Goal: Task Accomplishment & Management: Manage account settings

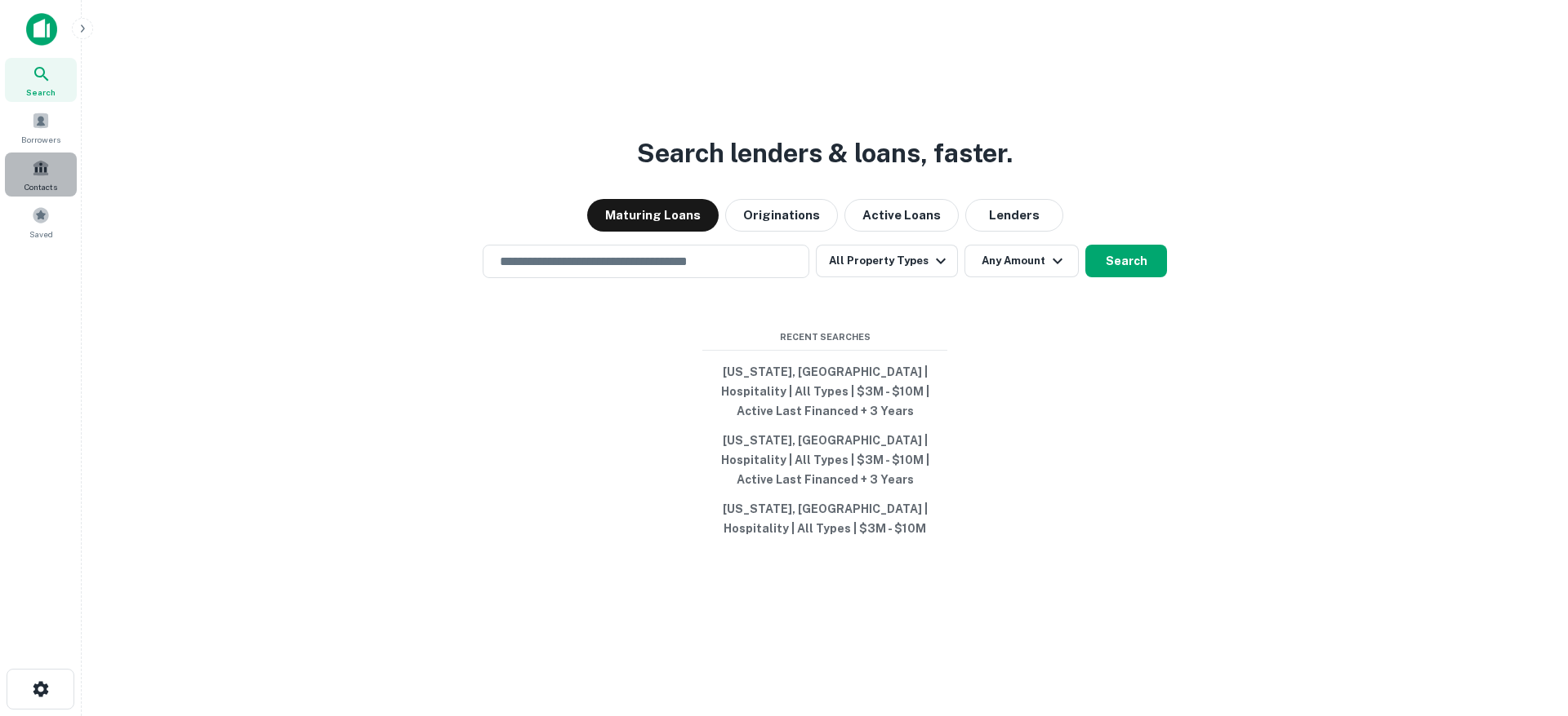
click at [32, 178] on div "Contacts" at bounding box center [41, 174] width 72 height 44
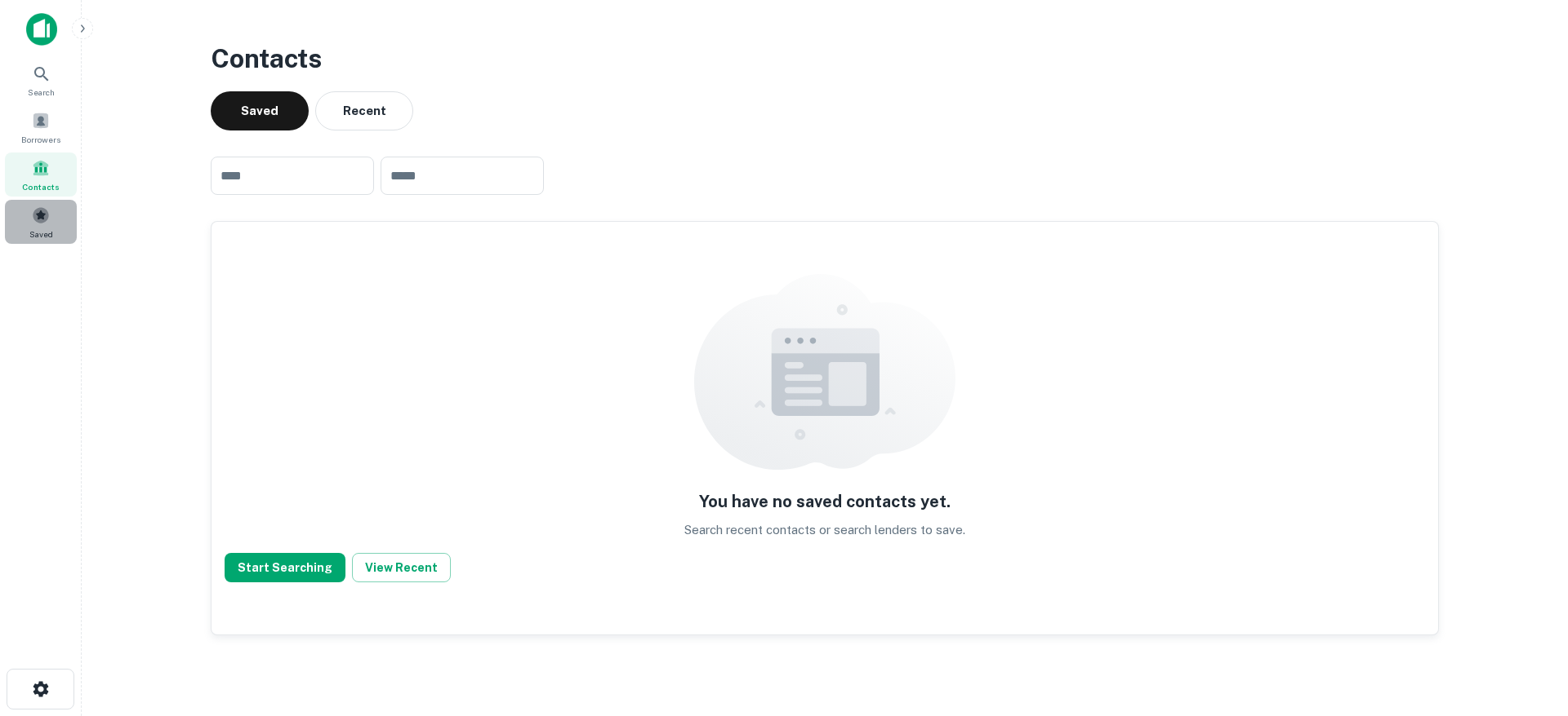
click at [40, 225] on div "Saved" at bounding box center [41, 222] width 72 height 44
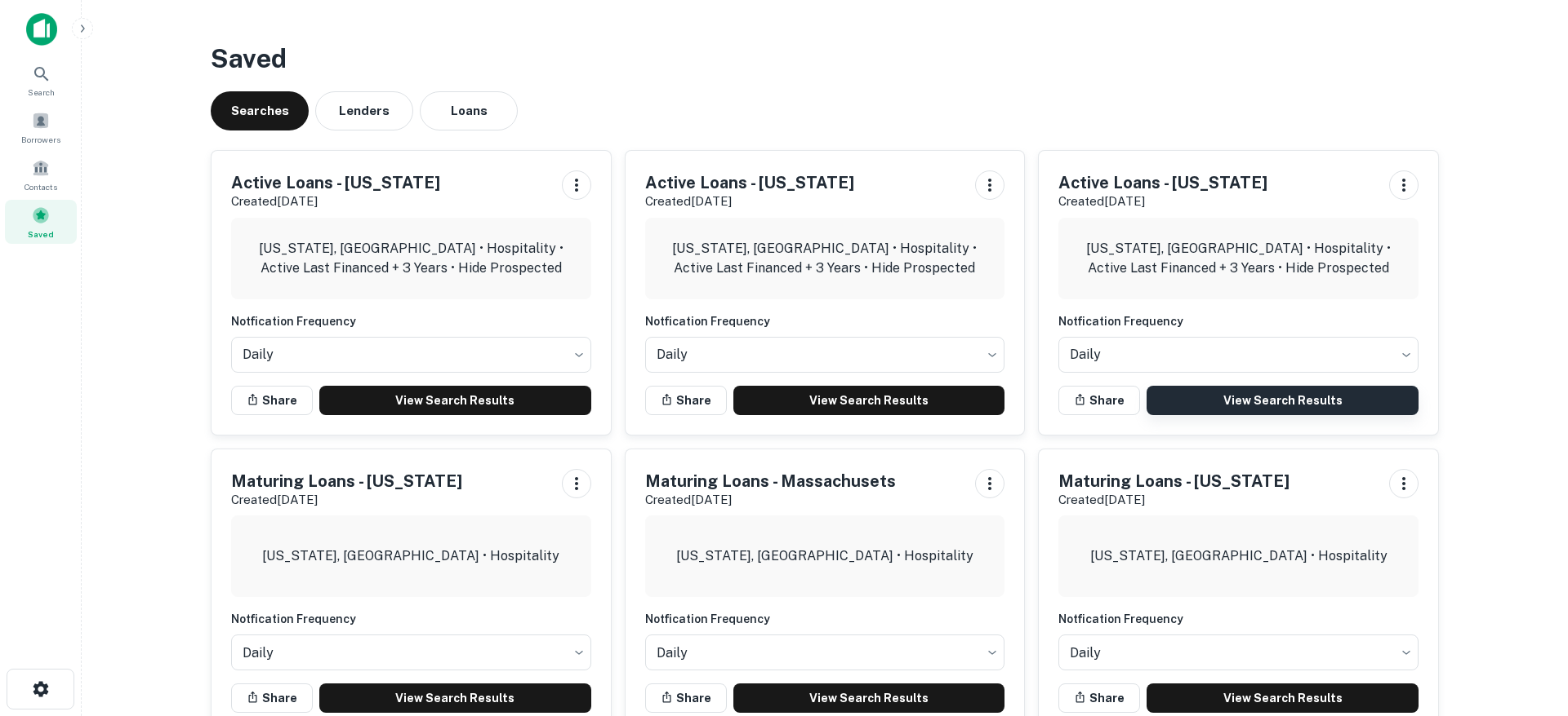
click at [1254, 408] on link "View Search Results" at bounding box center [1282, 400] width 272 height 29
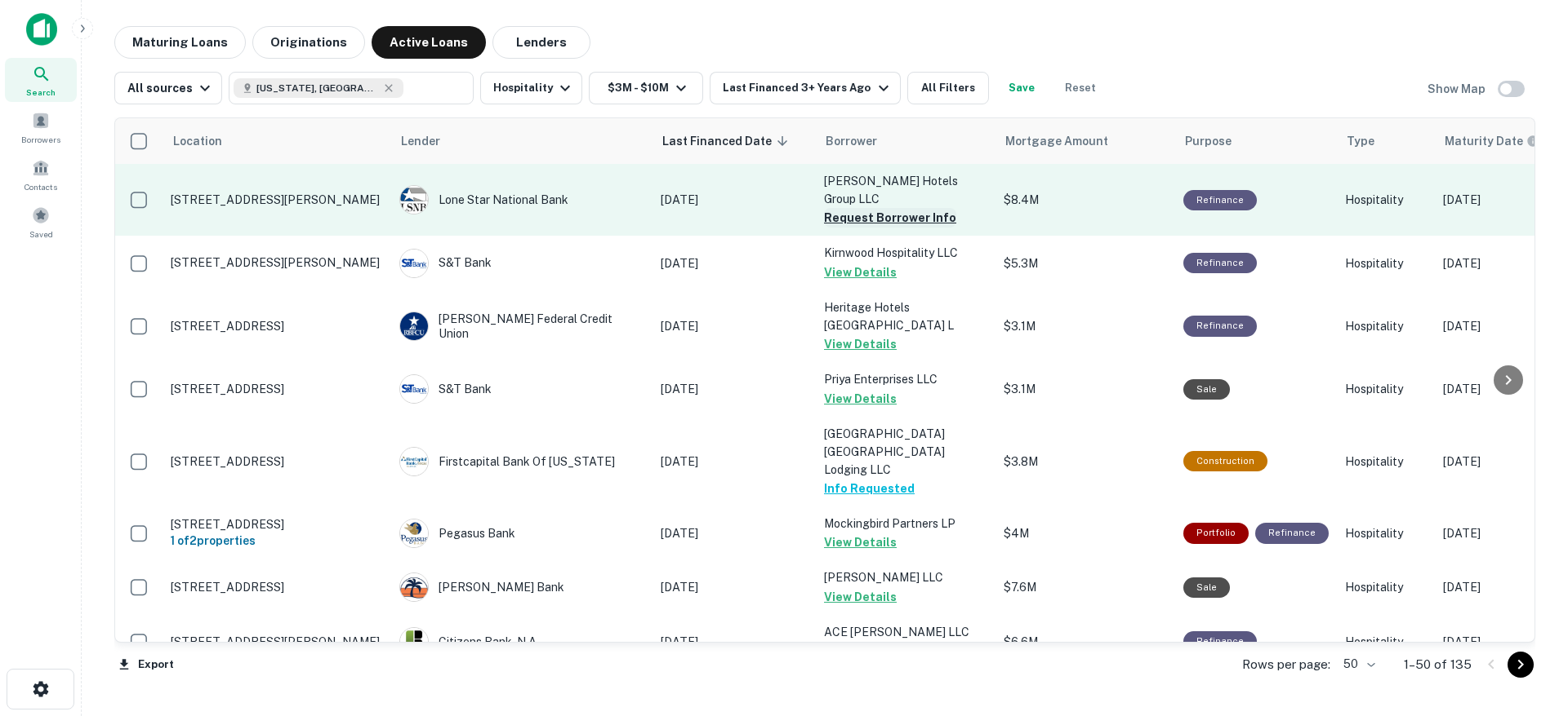
click at [910, 208] on button "Request Borrower Info" at bounding box center [889, 218] width 132 height 19
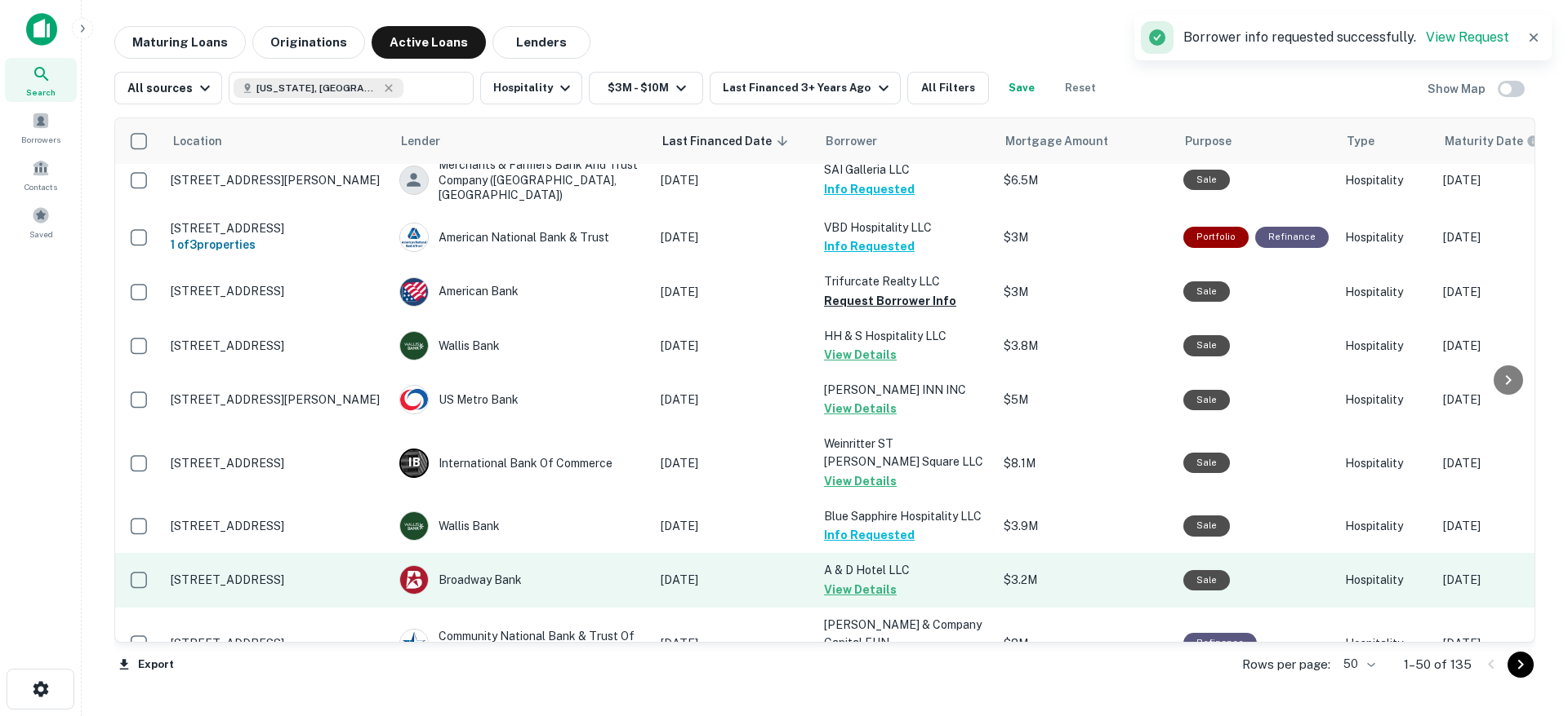
scroll to position [1453, 0]
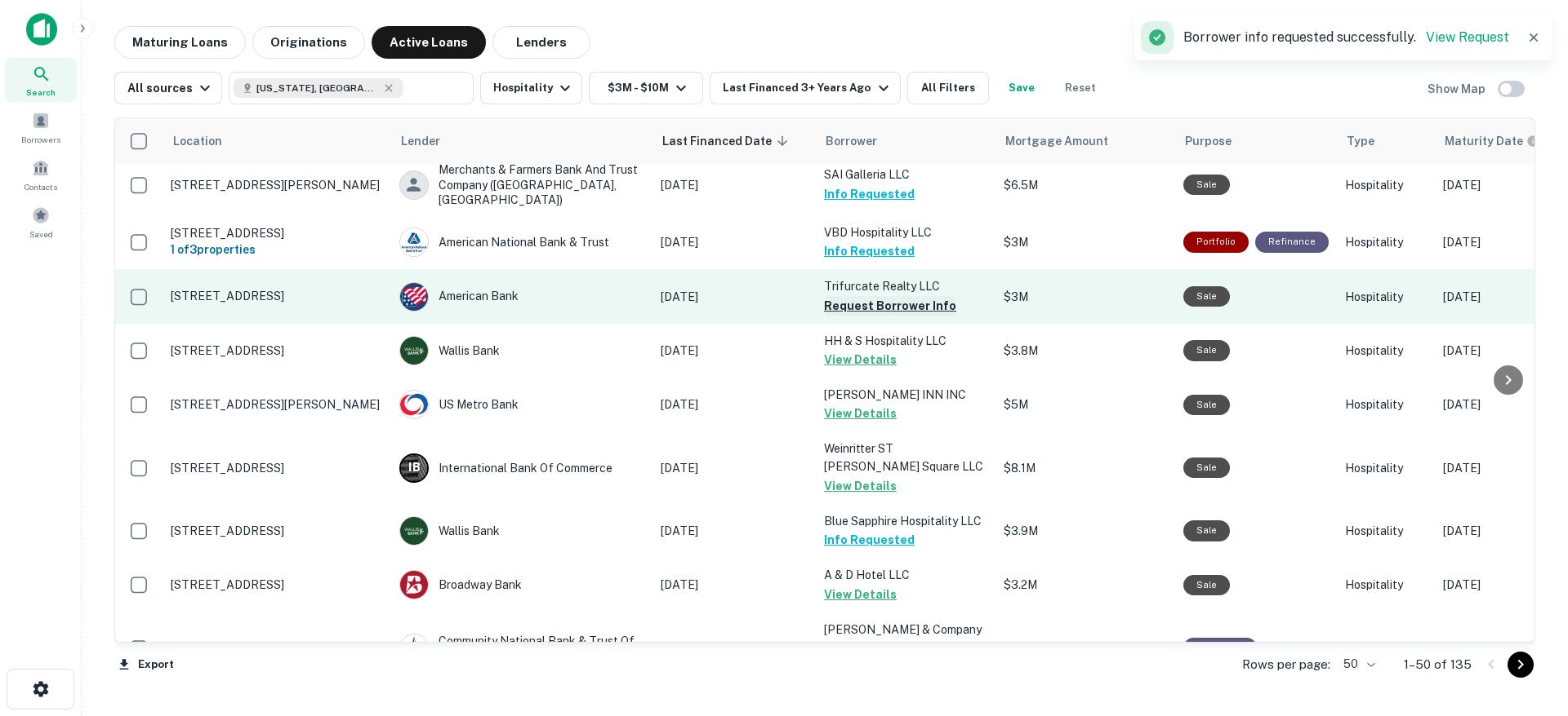
click at [925, 296] on button "Request Borrower Info" at bounding box center [889, 306] width 132 height 19
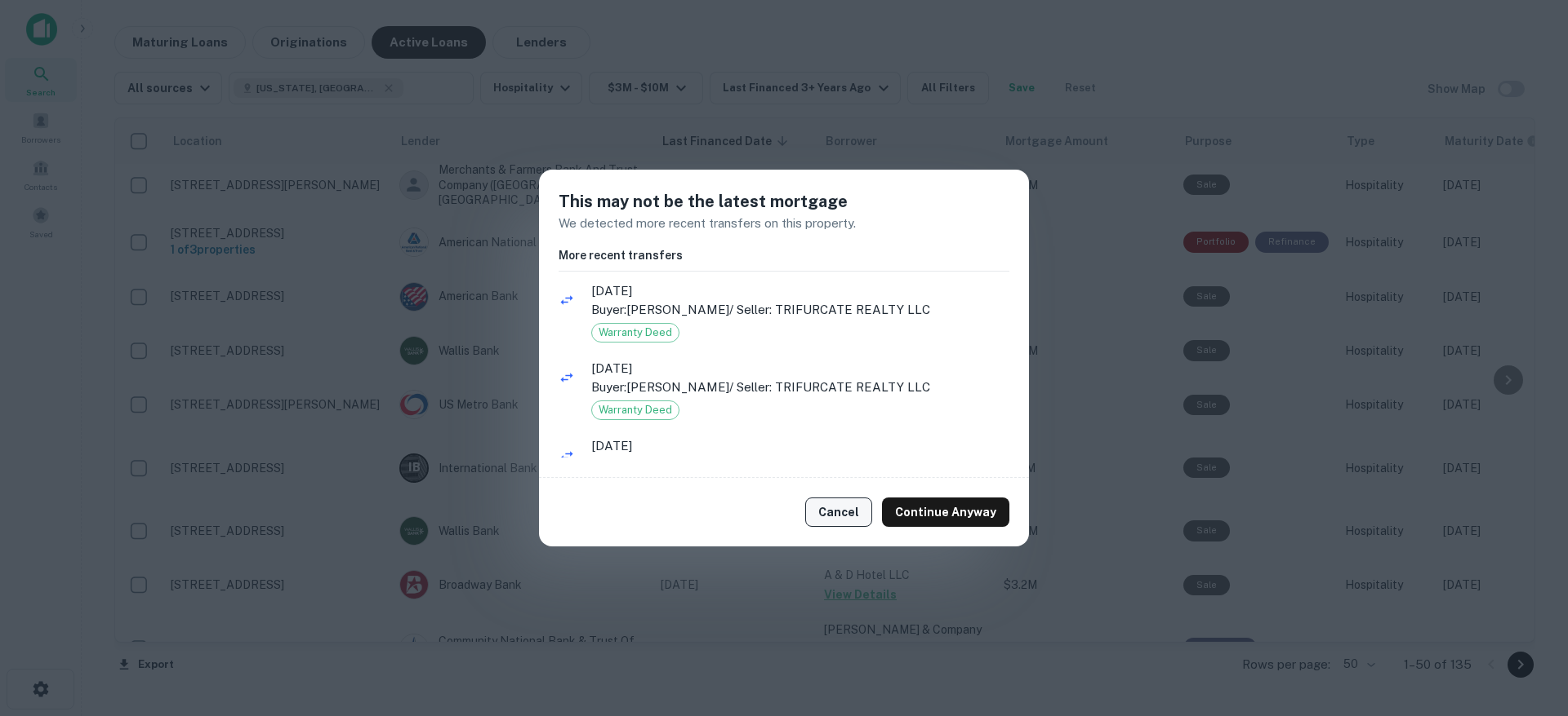
click at [830, 507] on button "Cancel" at bounding box center [838, 512] width 67 height 29
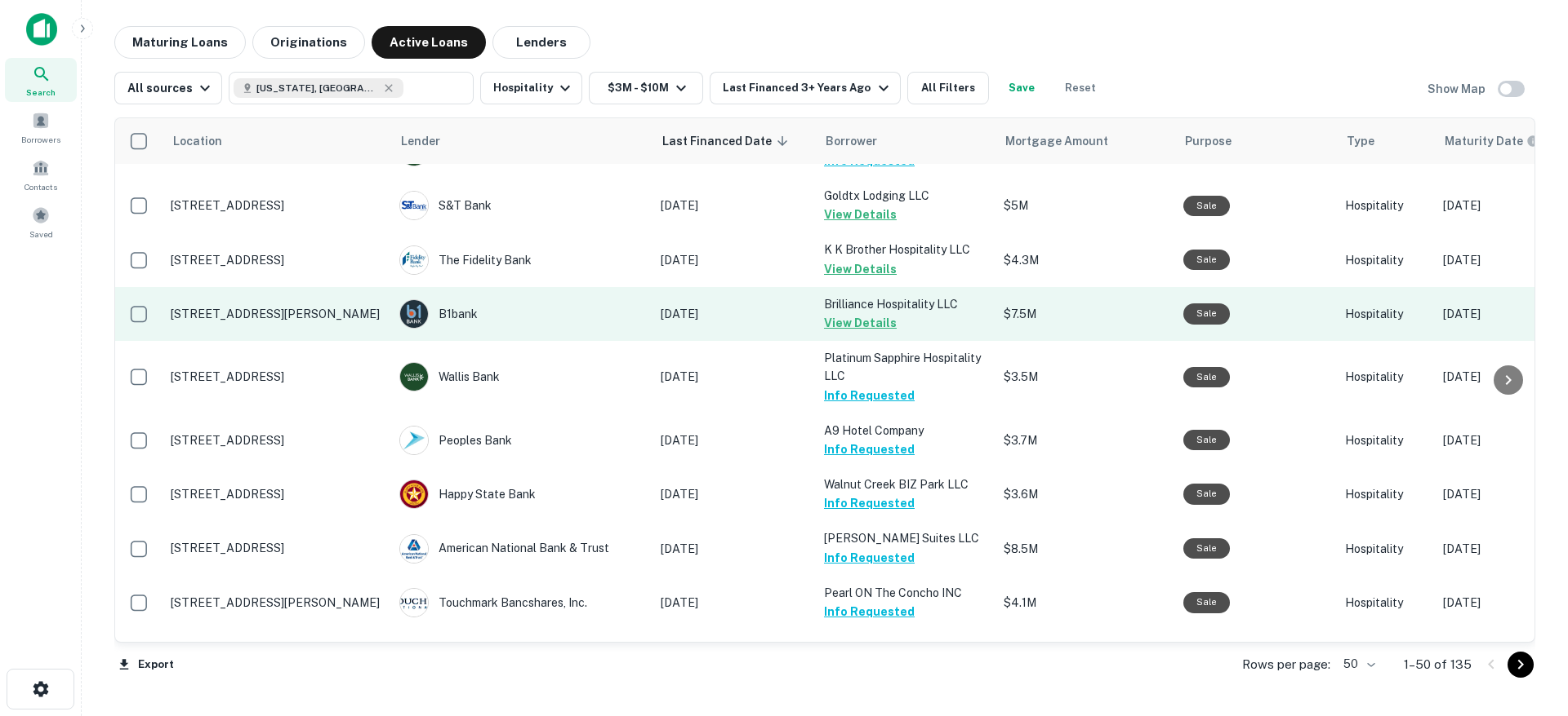
scroll to position [2349, 0]
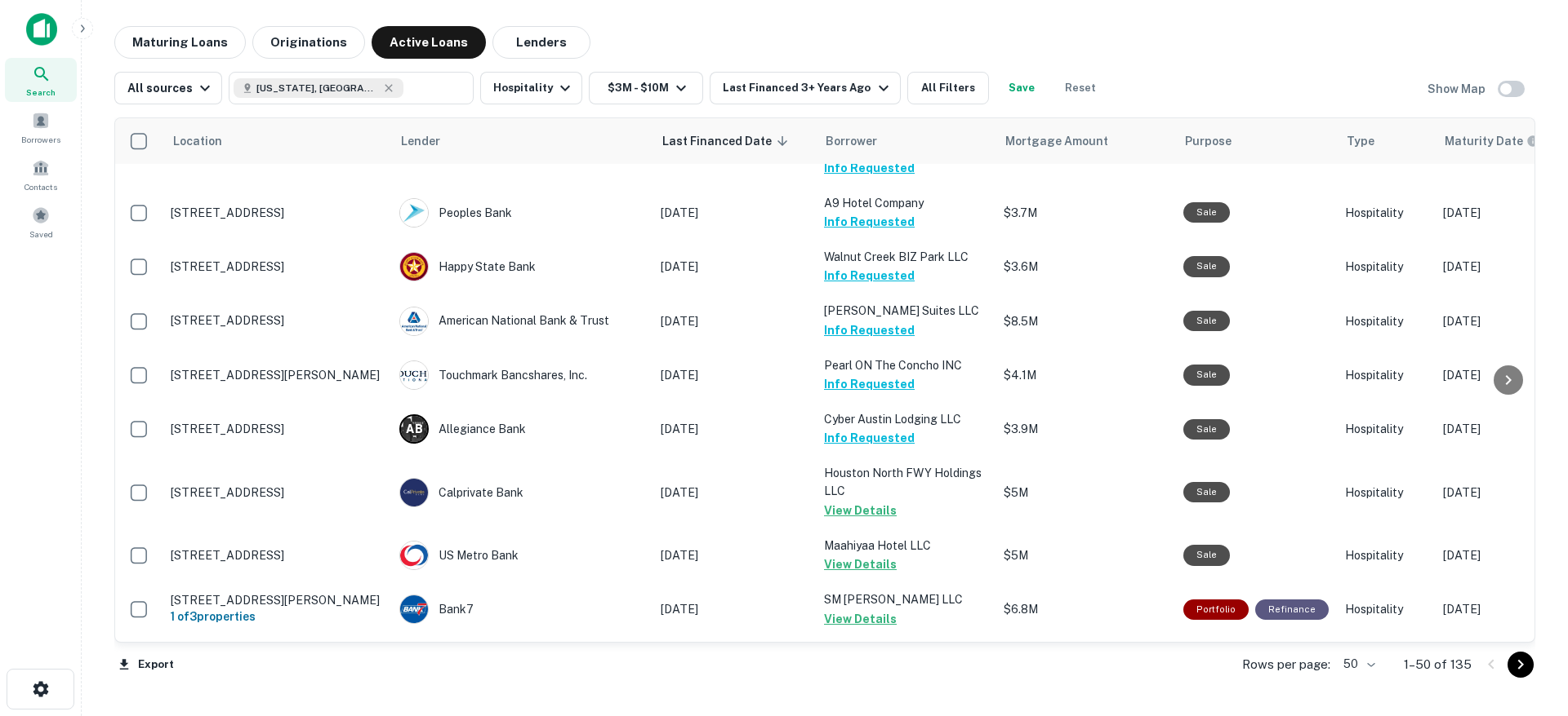
click at [1372, 670] on body "Search Borrowers Contacts Saved Maturing Loans Originations Active Loans Lender…" at bounding box center [784, 358] width 1568 height 716
click at [1361, 684] on li "100" at bounding box center [1360, 682] width 48 height 29
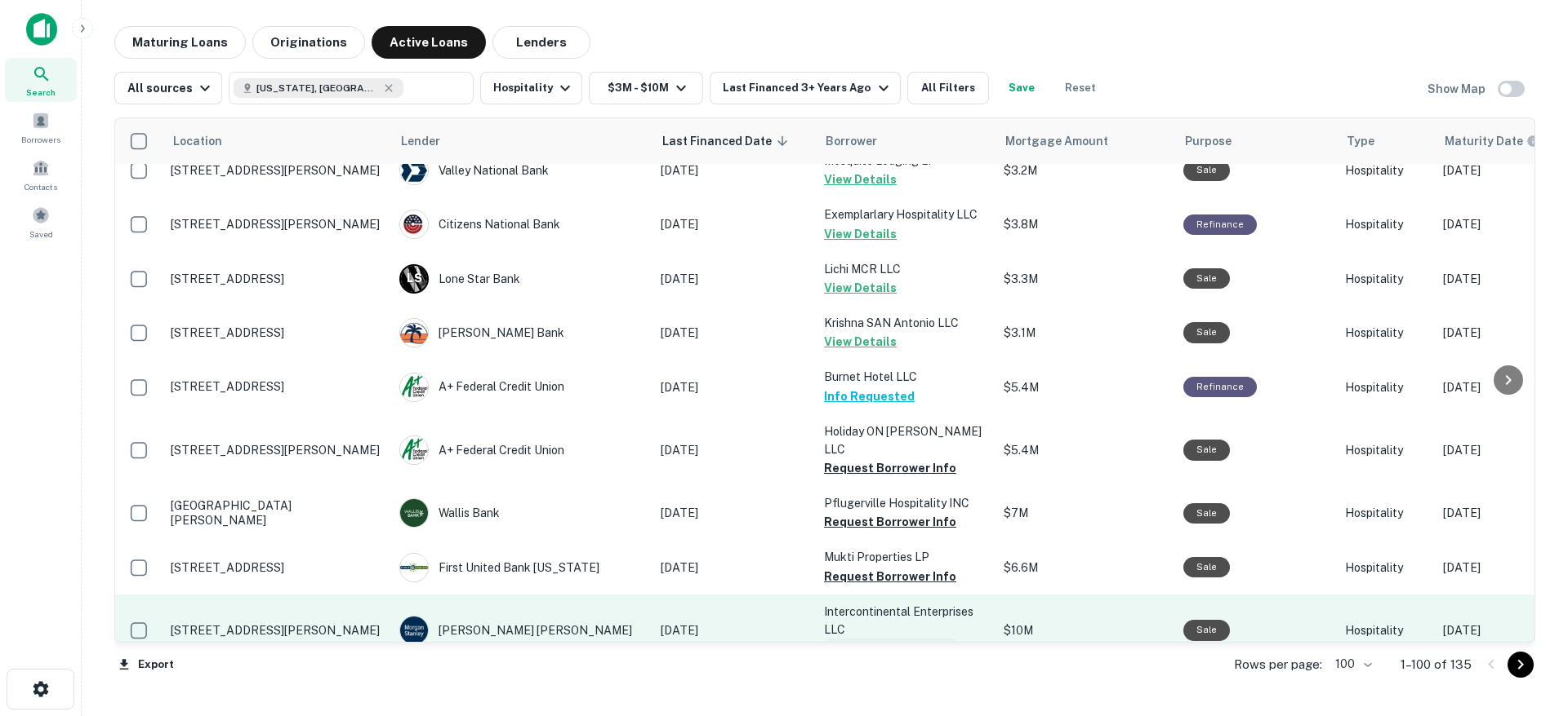
scroll to position [4183, 0]
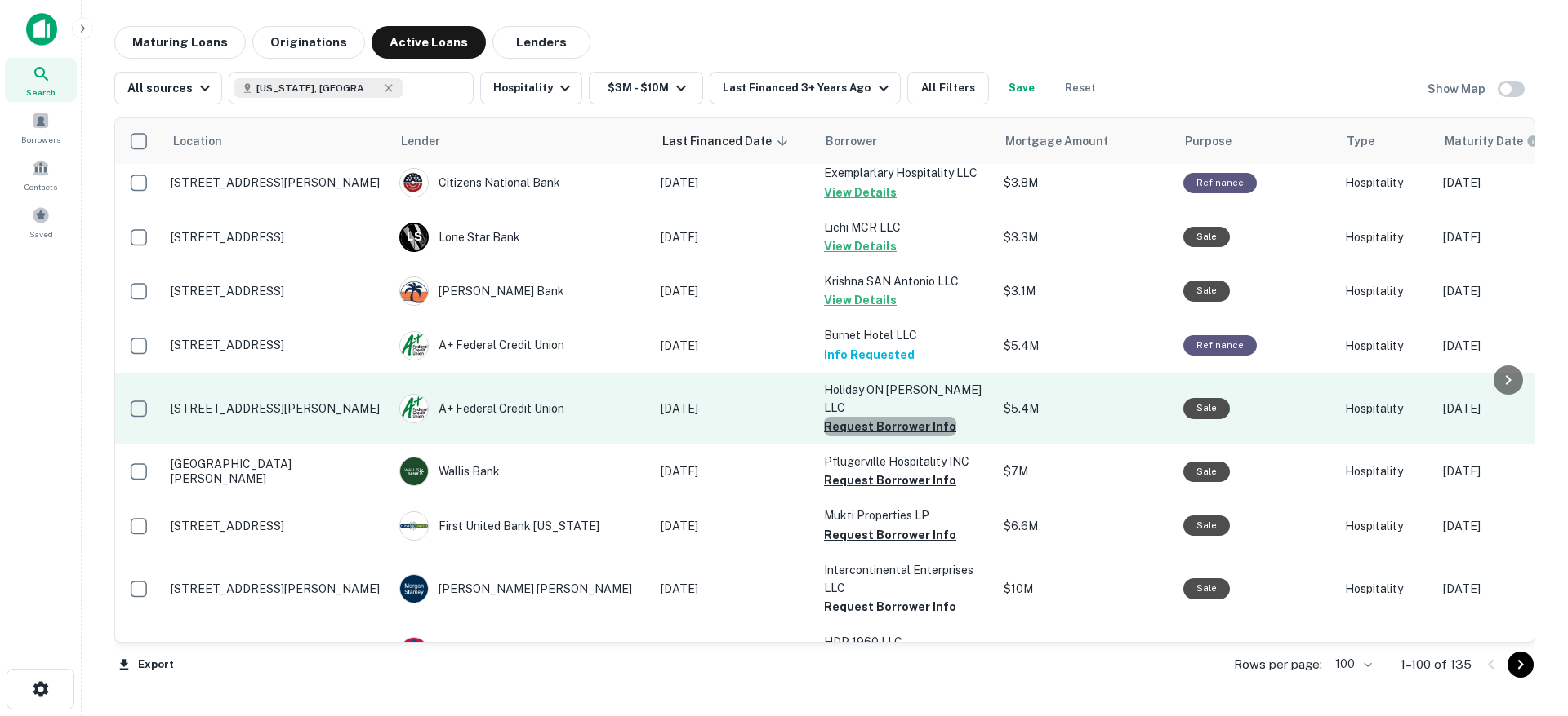
click at [905, 417] on button "Request Borrower Info" at bounding box center [889, 426] width 132 height 19
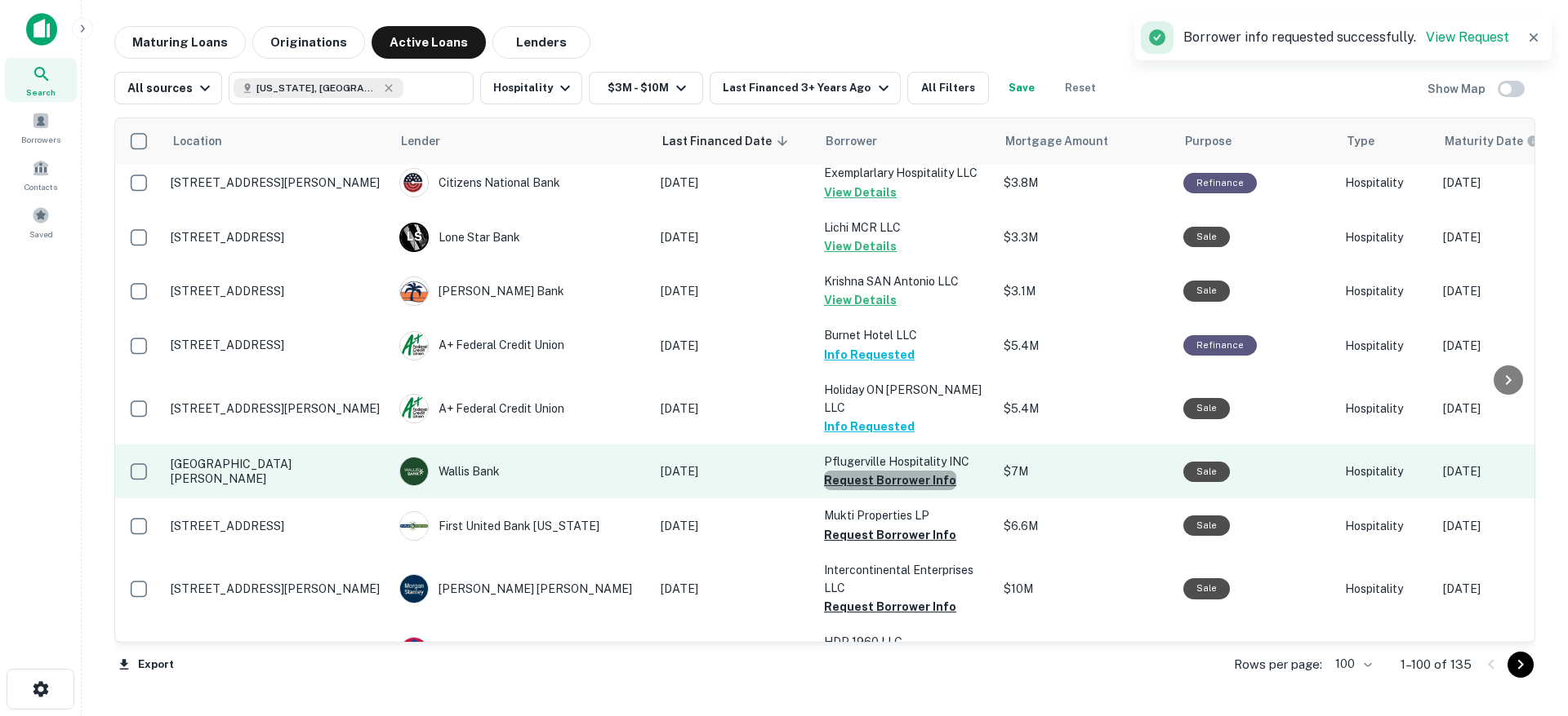
drag, startPoint x: 919, startPoint y: 361, endPoint x: 915, endPoint y: 386, distance: 25.3
click at [919, 471] on button "Request Borrower Info" at bounding box center [889, 481] width 132 height 19
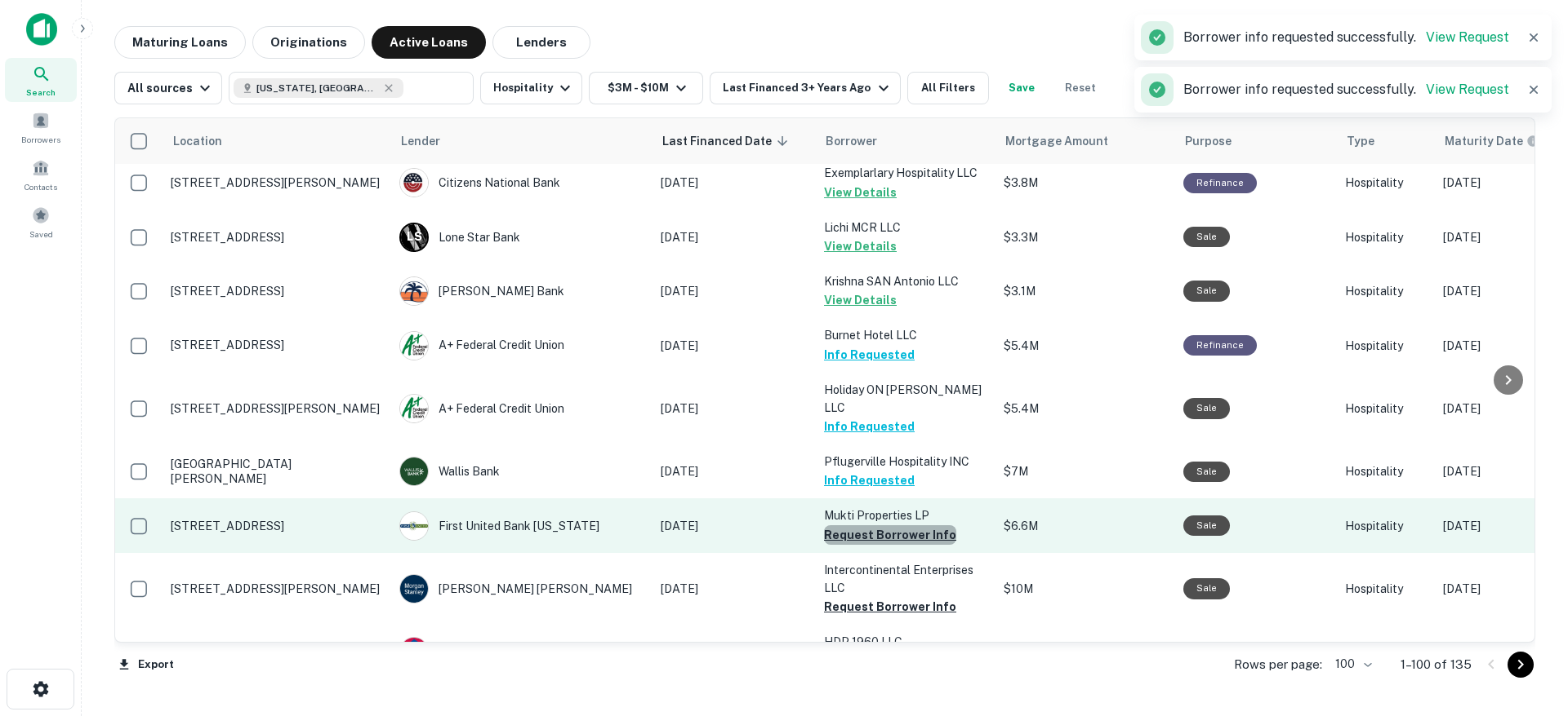
click at [903, 526] on button "Request Borrower Info" at bounding box center [889, 535] width 132 height 19
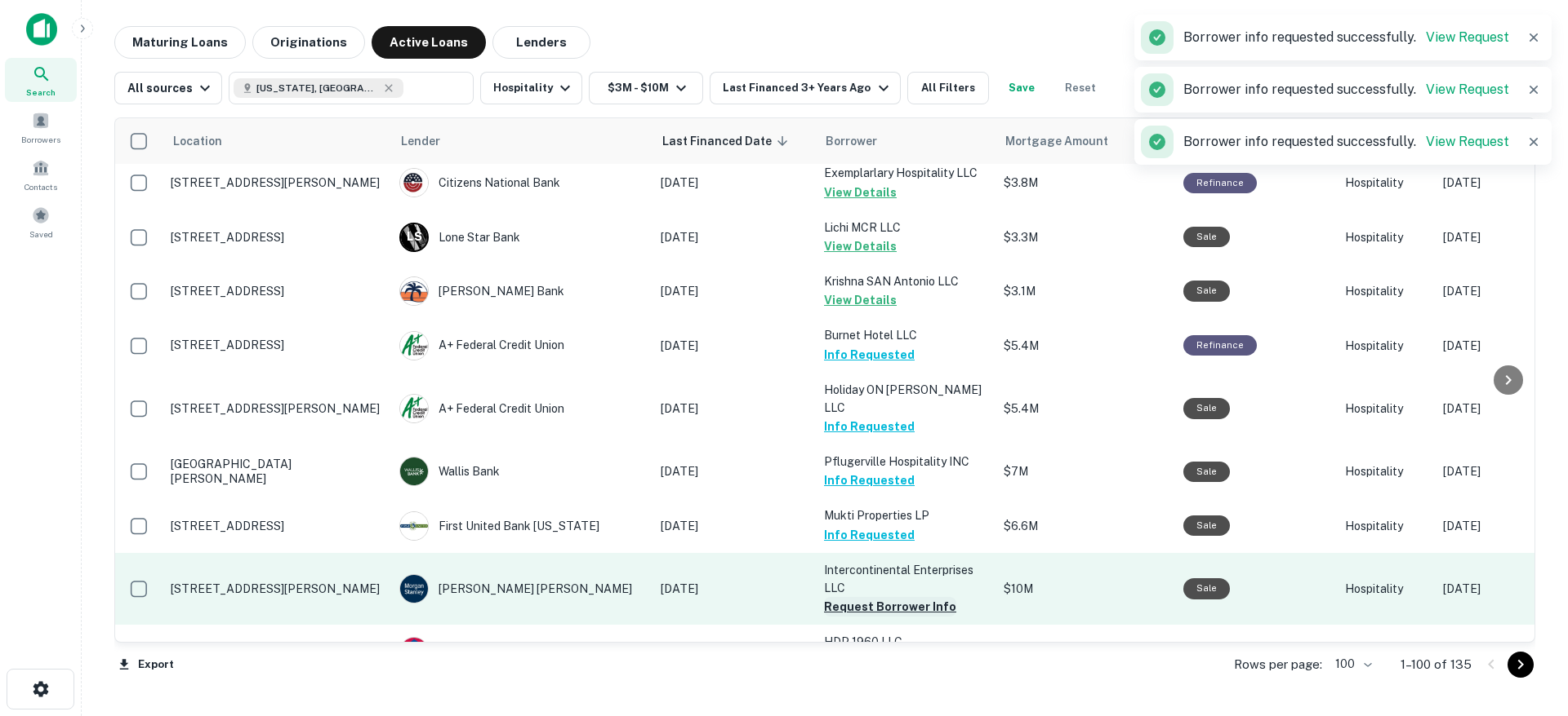
click at [920, 597] on button "Request Borrower Info" at bounding box center [889, 607] width 132 height 19
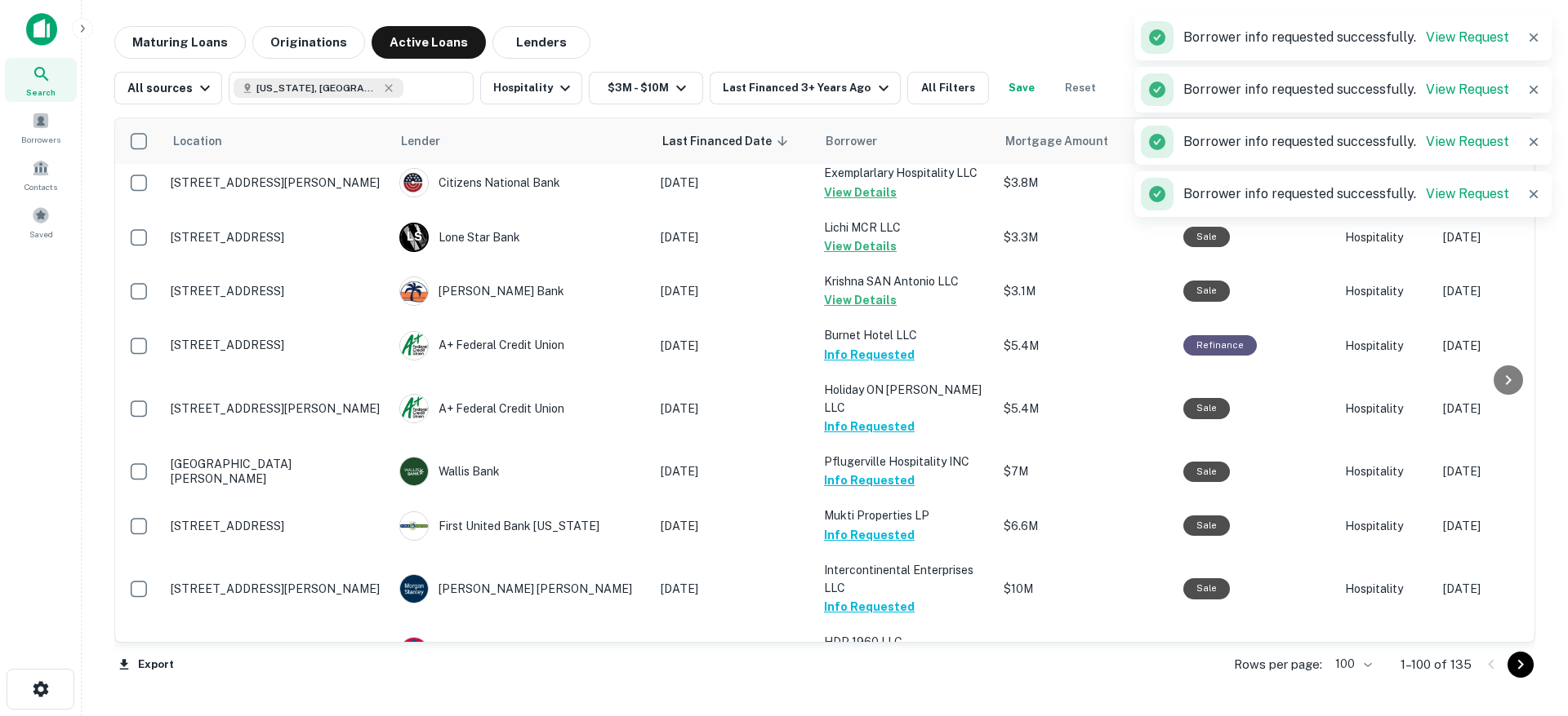
click at [924, 705] on button "Request Borrower Info" at bounding box center [889, 715] width 132 height 19
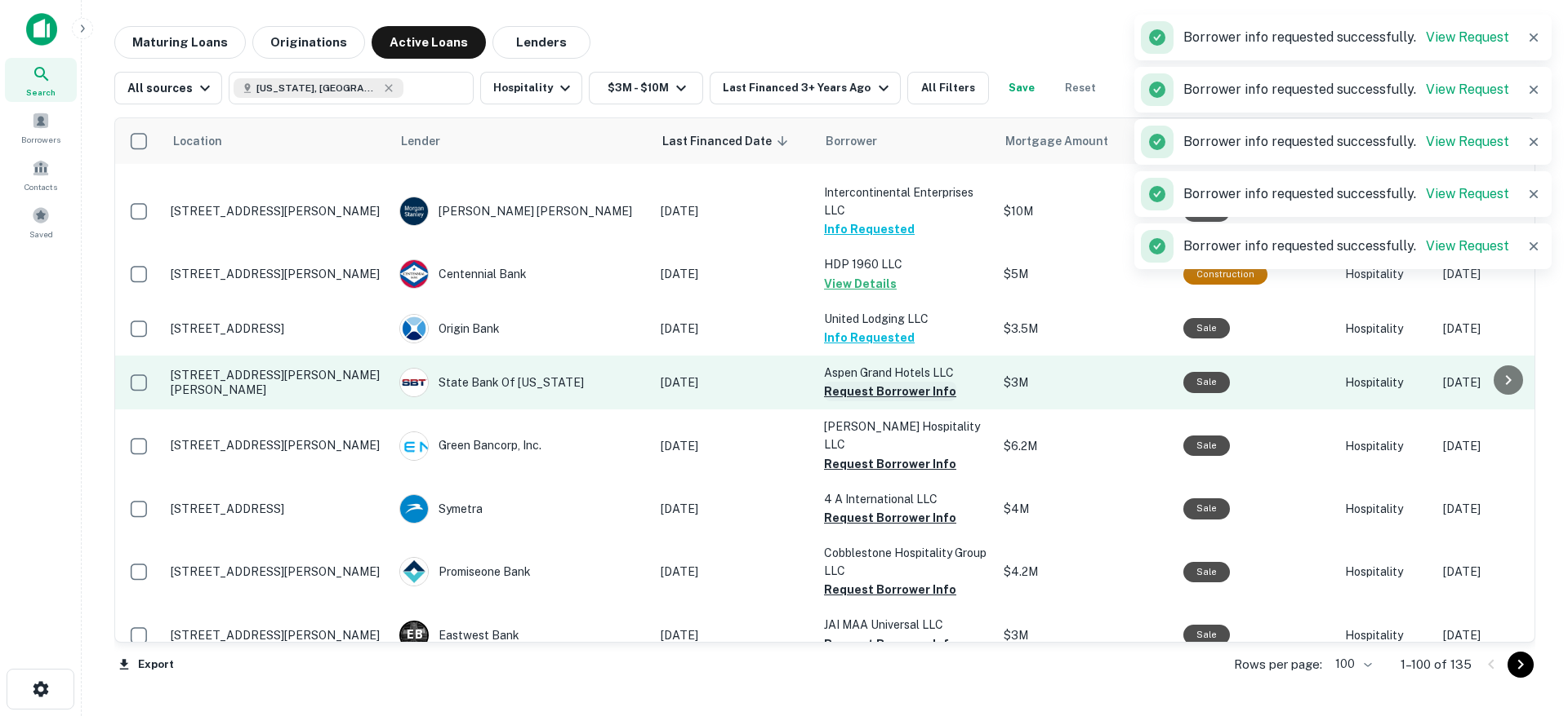
scroll to position [4571, 0]
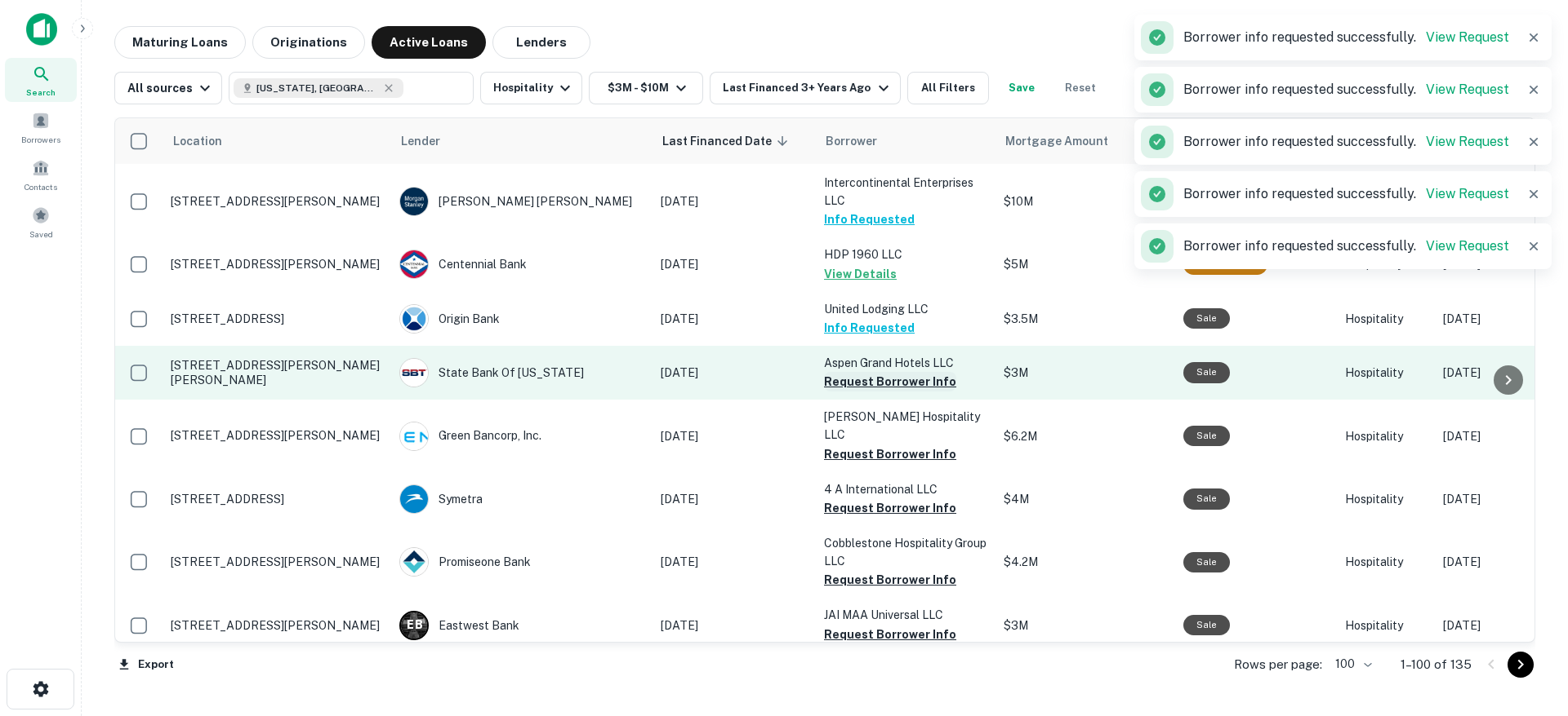
click at [921, 372] on button "Request Borrower Info" at bounding box center [889, 382] width 132 height 19
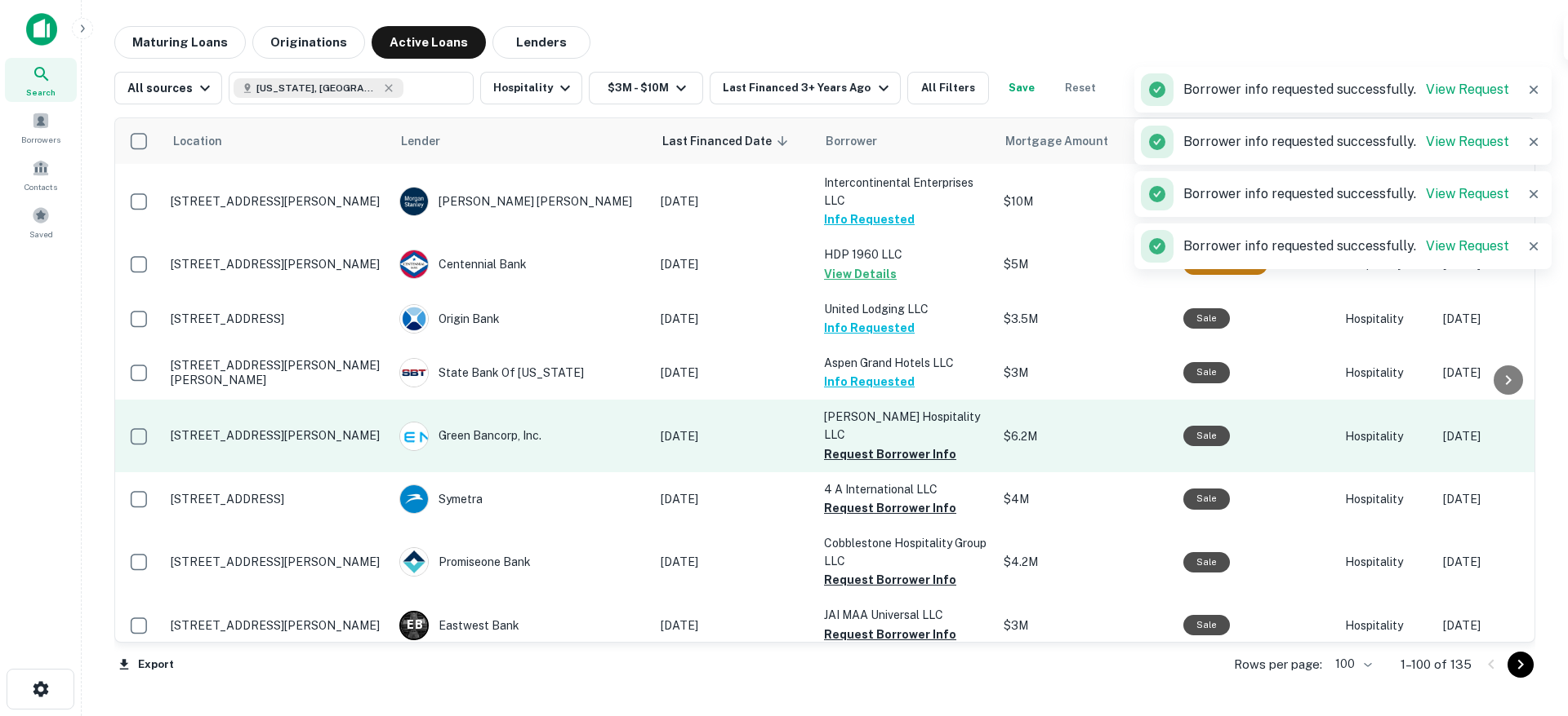
click at [913, 445] on button "Request Borrower Info" at bounding box center [889, 455] width 132 height 19
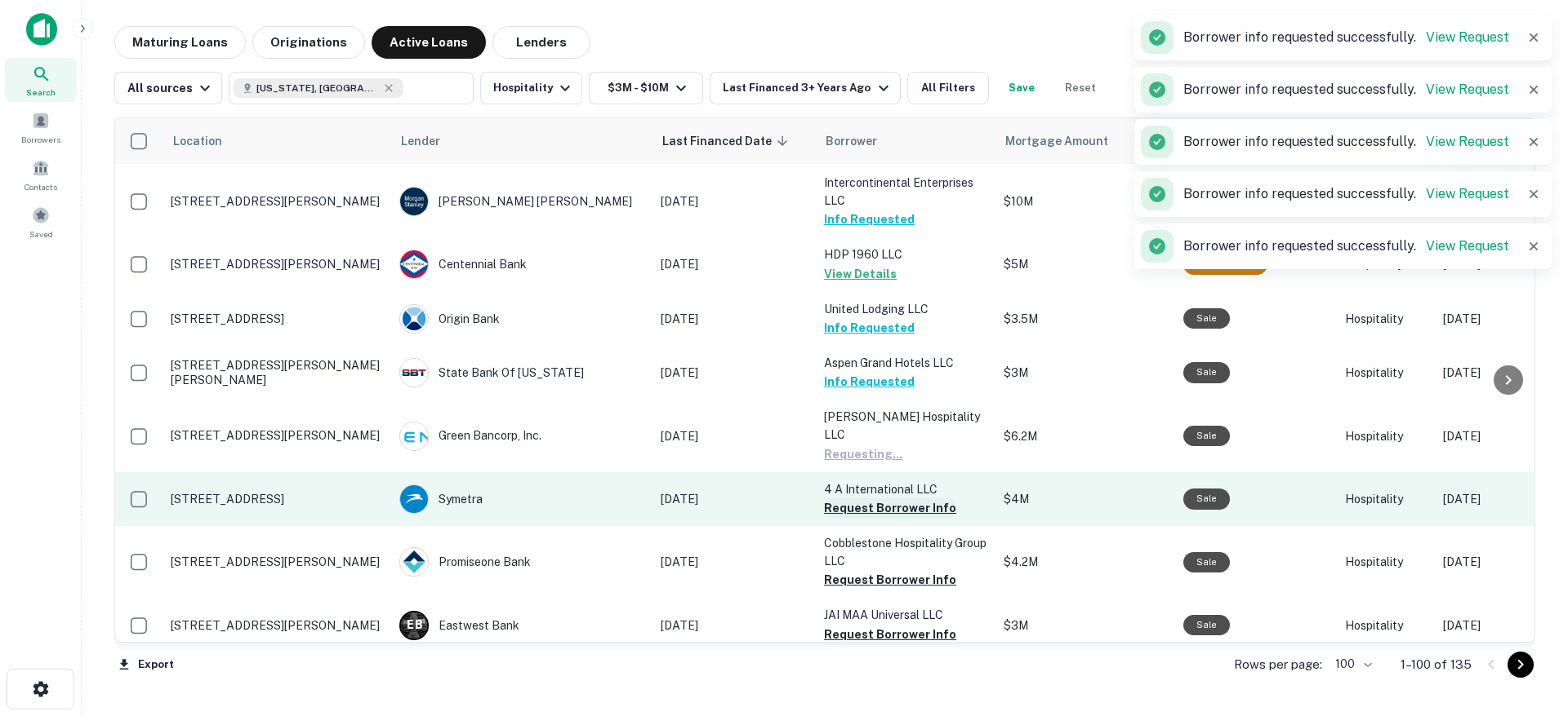
click at [913, 498] on button "Request Borrower Info" at bounding box center [889, 508] width 132 height 19
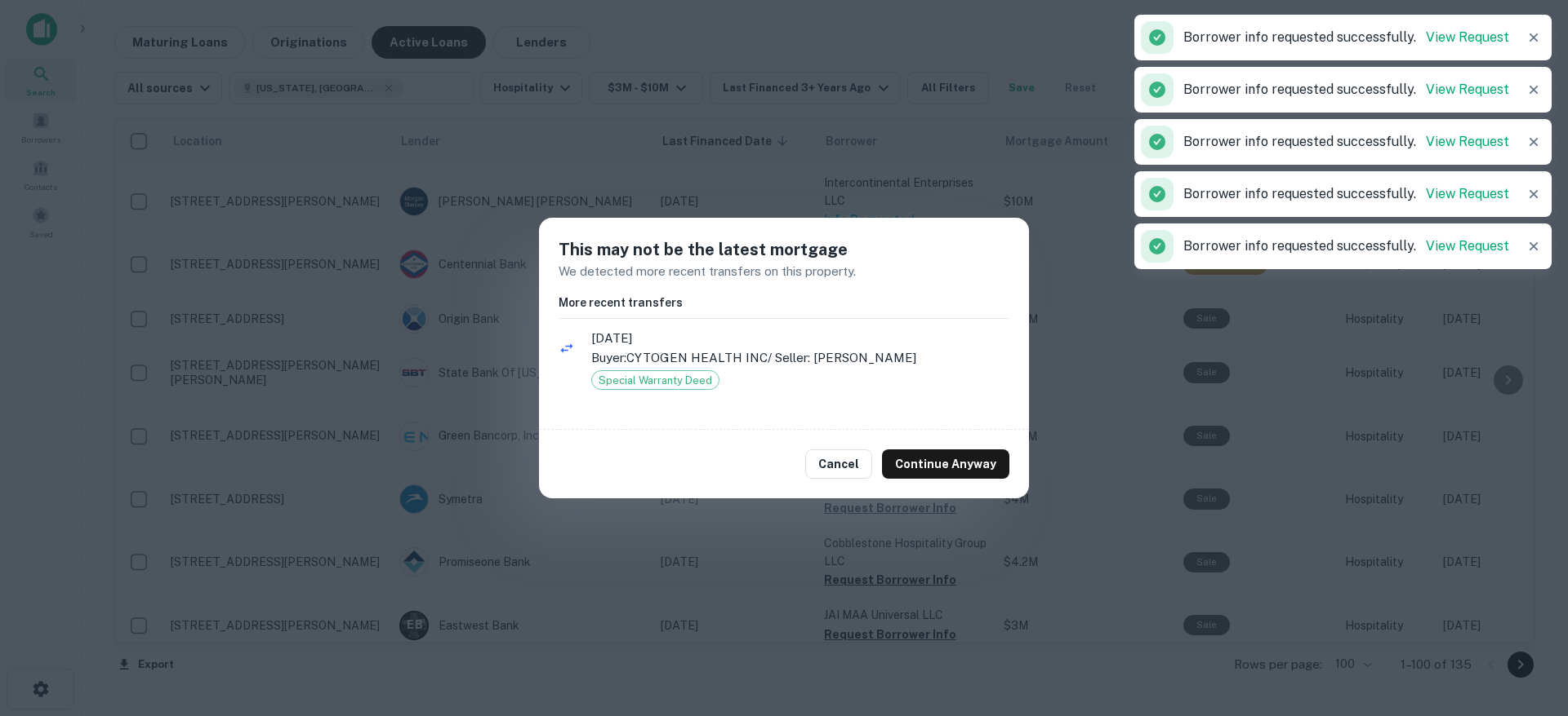
click at [841, 461] on button "Cancel" at bounding box center [838, 464] width 67 height 29
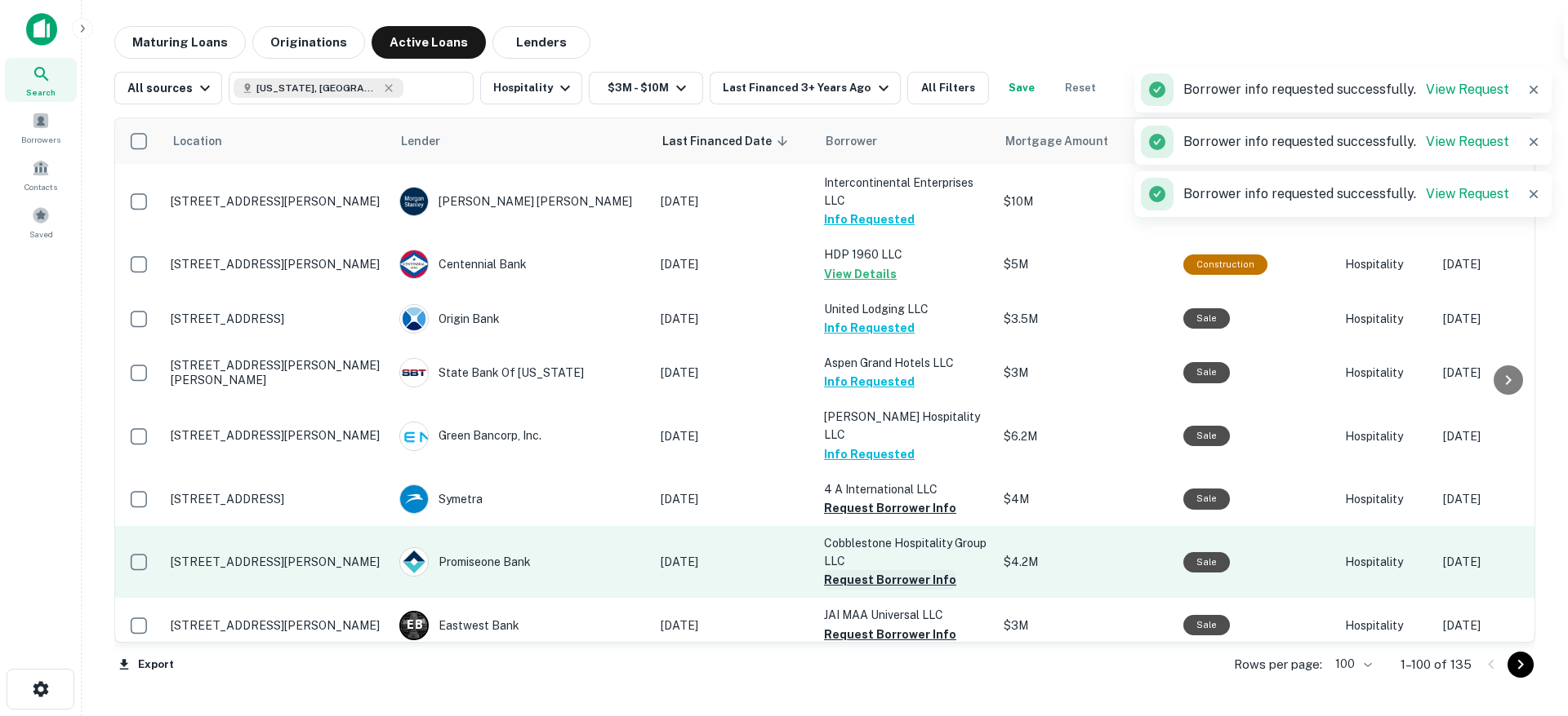
click at [855, 570] on button "Request Borrower Info" at bounding box center [889, 580] width 132 height 19
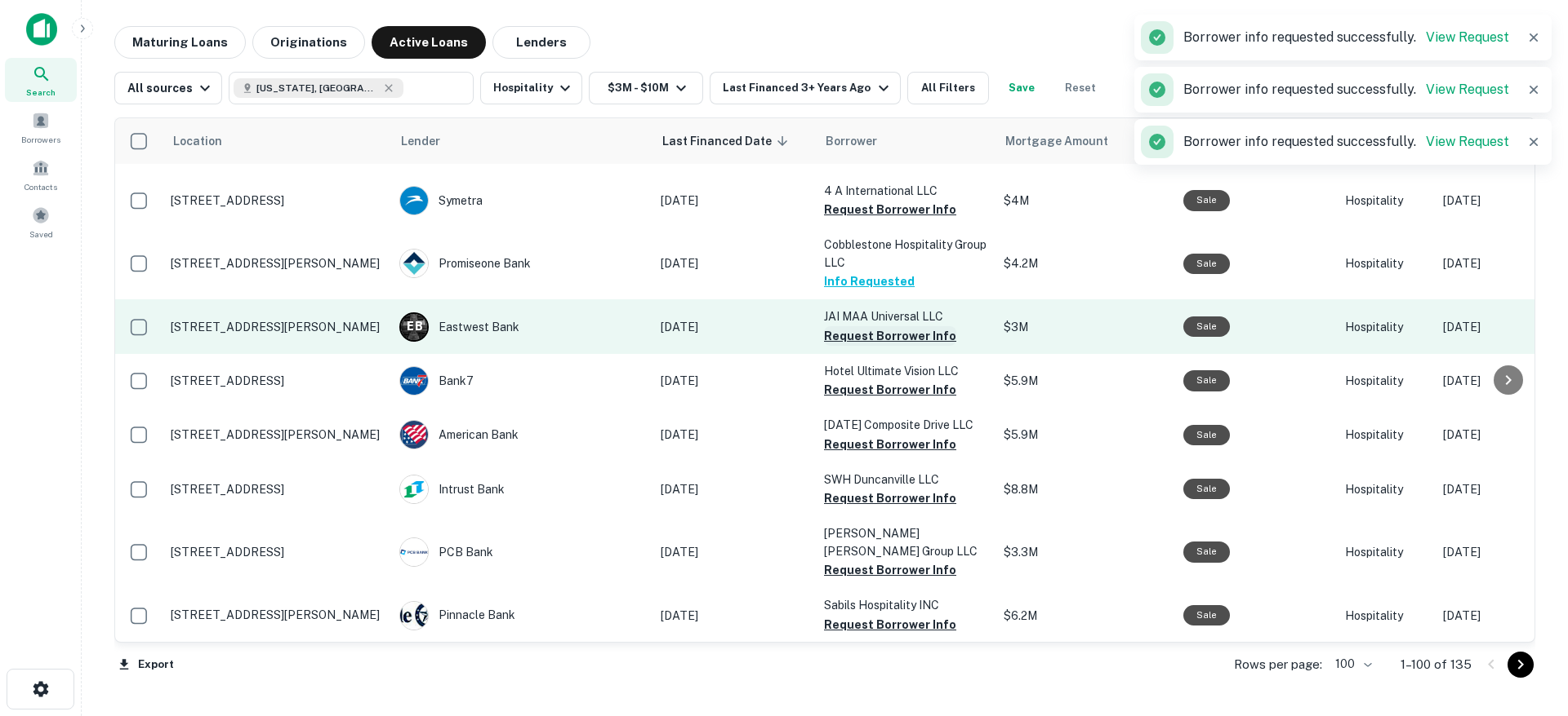
scroll to position [4898, 0]
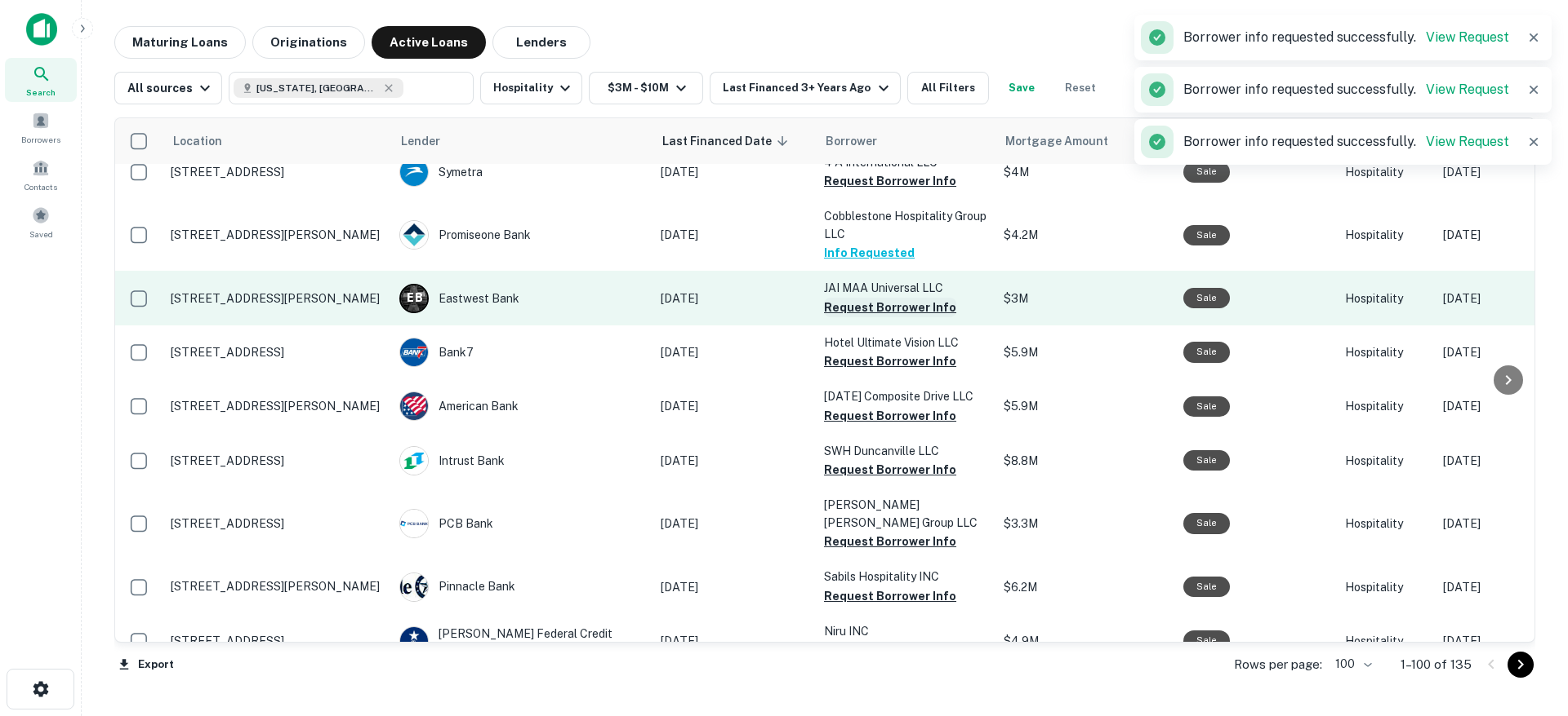
click at [884, 298] on button "Request Borrower Info" at bounding box center [889, 308] width 132 height 19
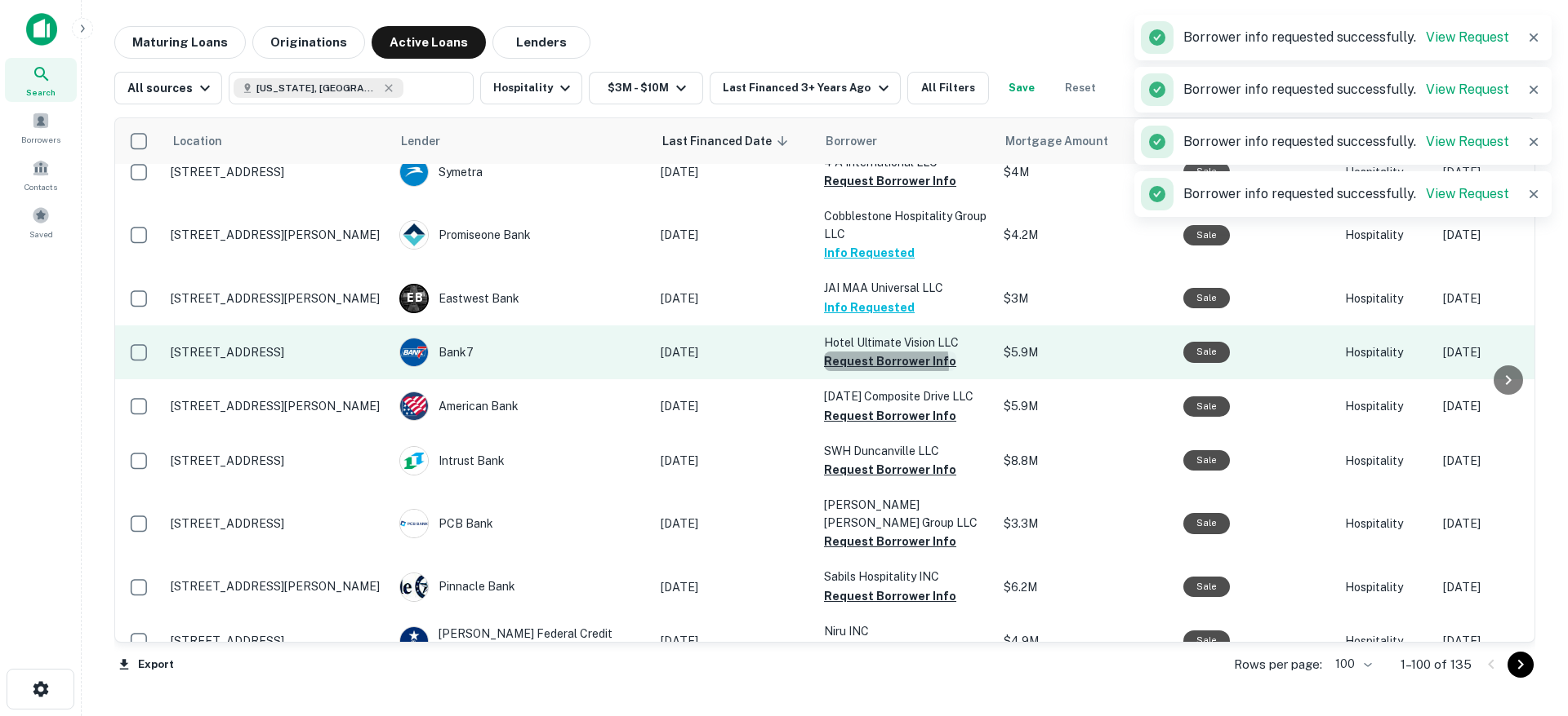
click at [869, 352] on button "Request Borrower Info" at bounding box center [889, 361] width 132 height 19
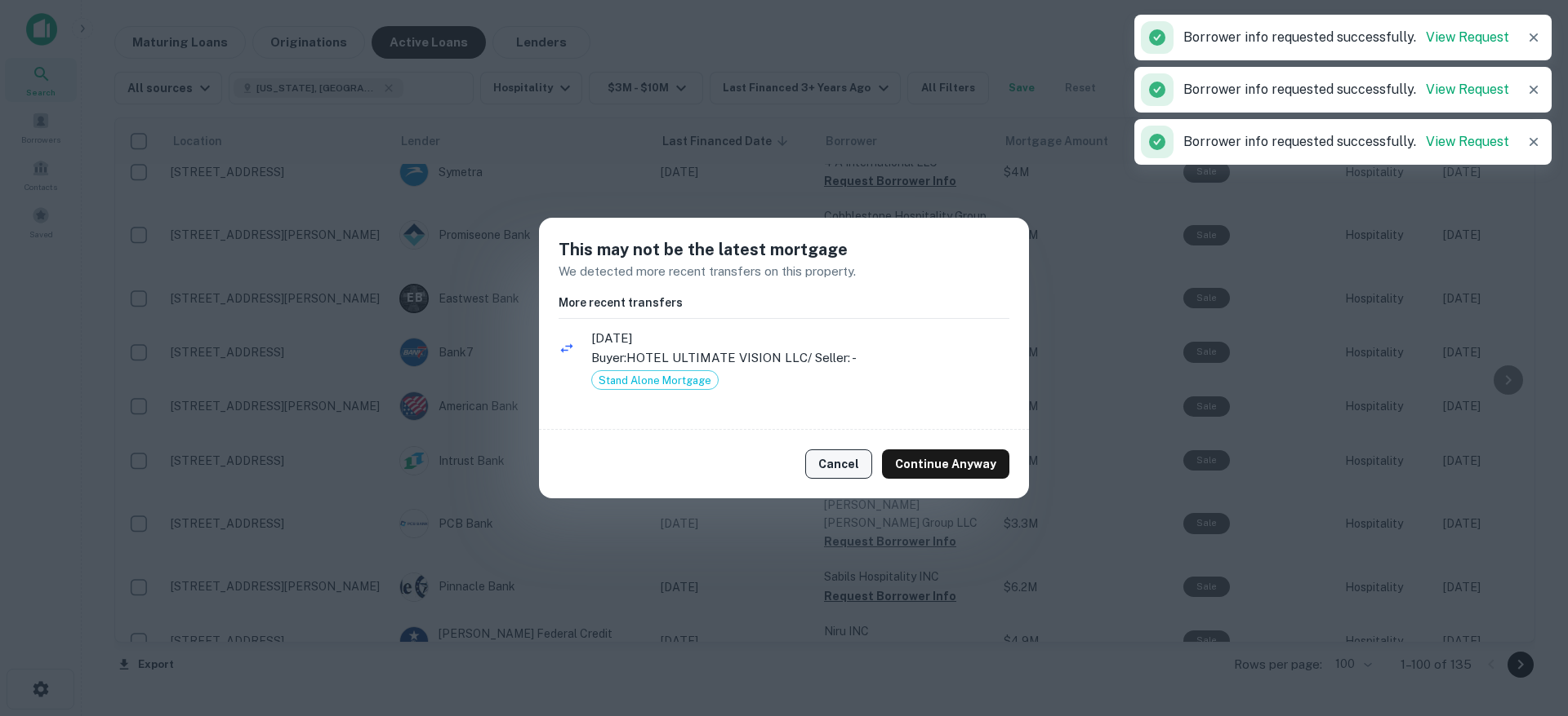
drag, startPoint x: 844, startPoint y: 478, endPoint x: 846, endPoint y: 466, distance: 12.2
click at [844, 476] on button "Cancel" at bounding box center [838, 464] width 67 height 29
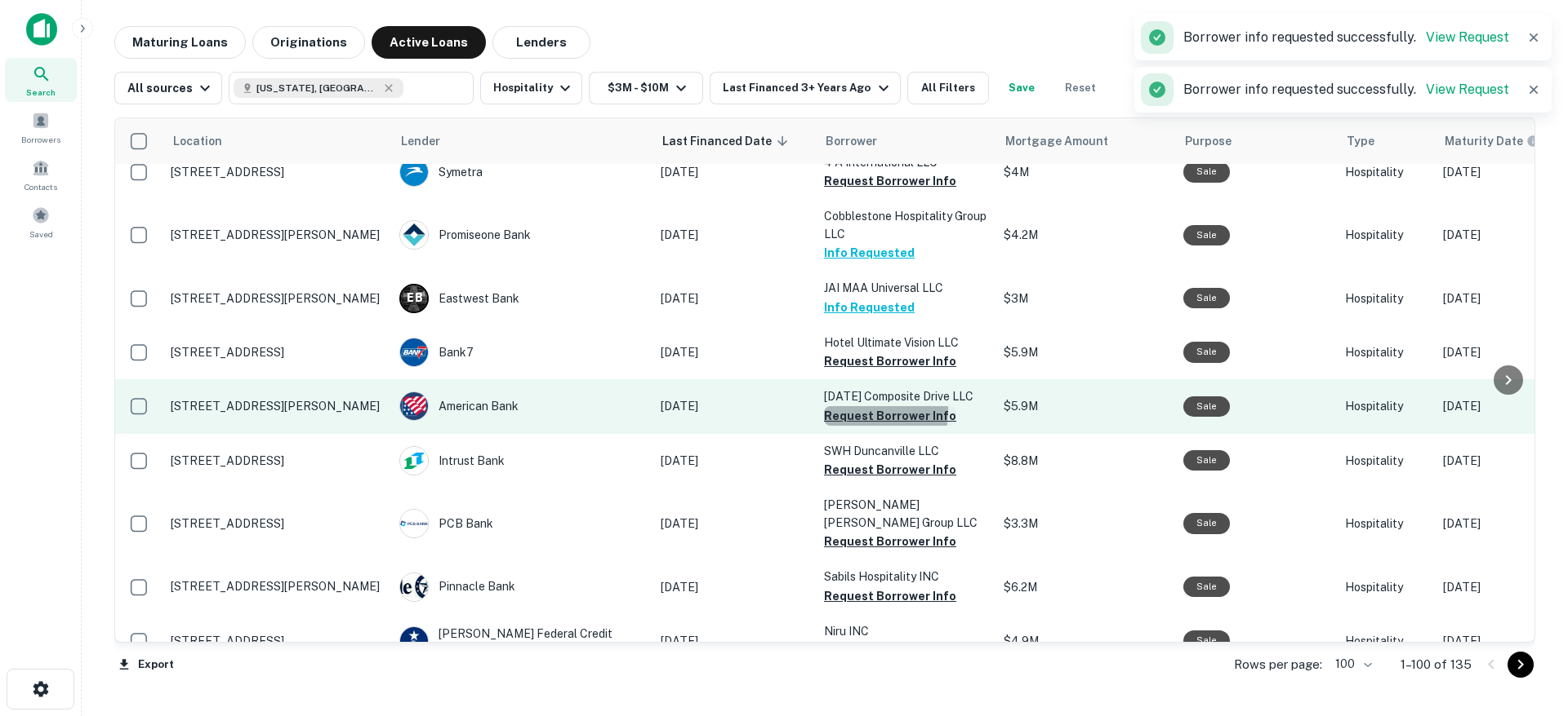
click at [857, 406] on button "Request Borrower Info" at bounding box center [889, 416] width 132 height 19
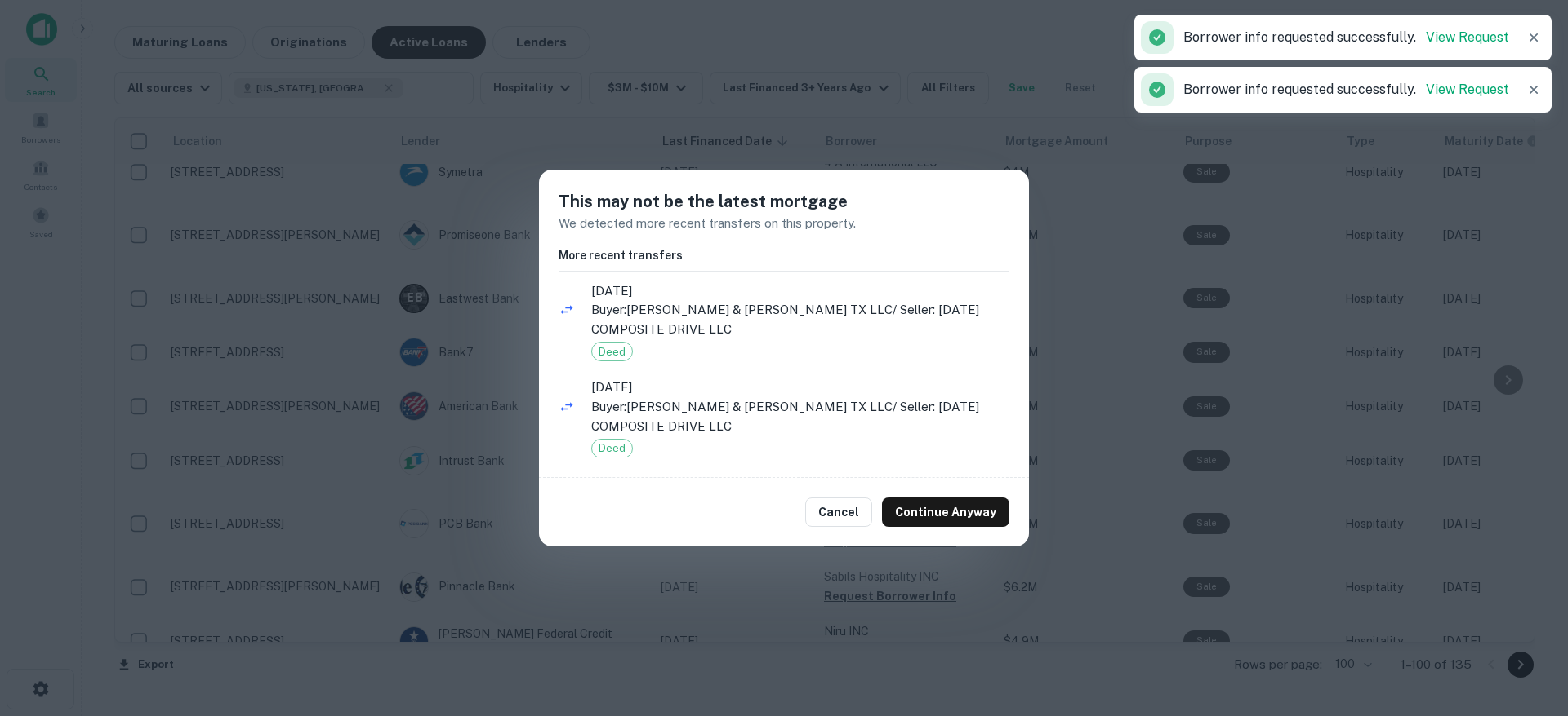
drag, startPoint x: 854, startPoint y: 506, endPoint x: 853, endPoint y: 471, distance: 35.0
click at [853, 501] on button "Cancel" at bounding box center [838, 512] width 67 height 29
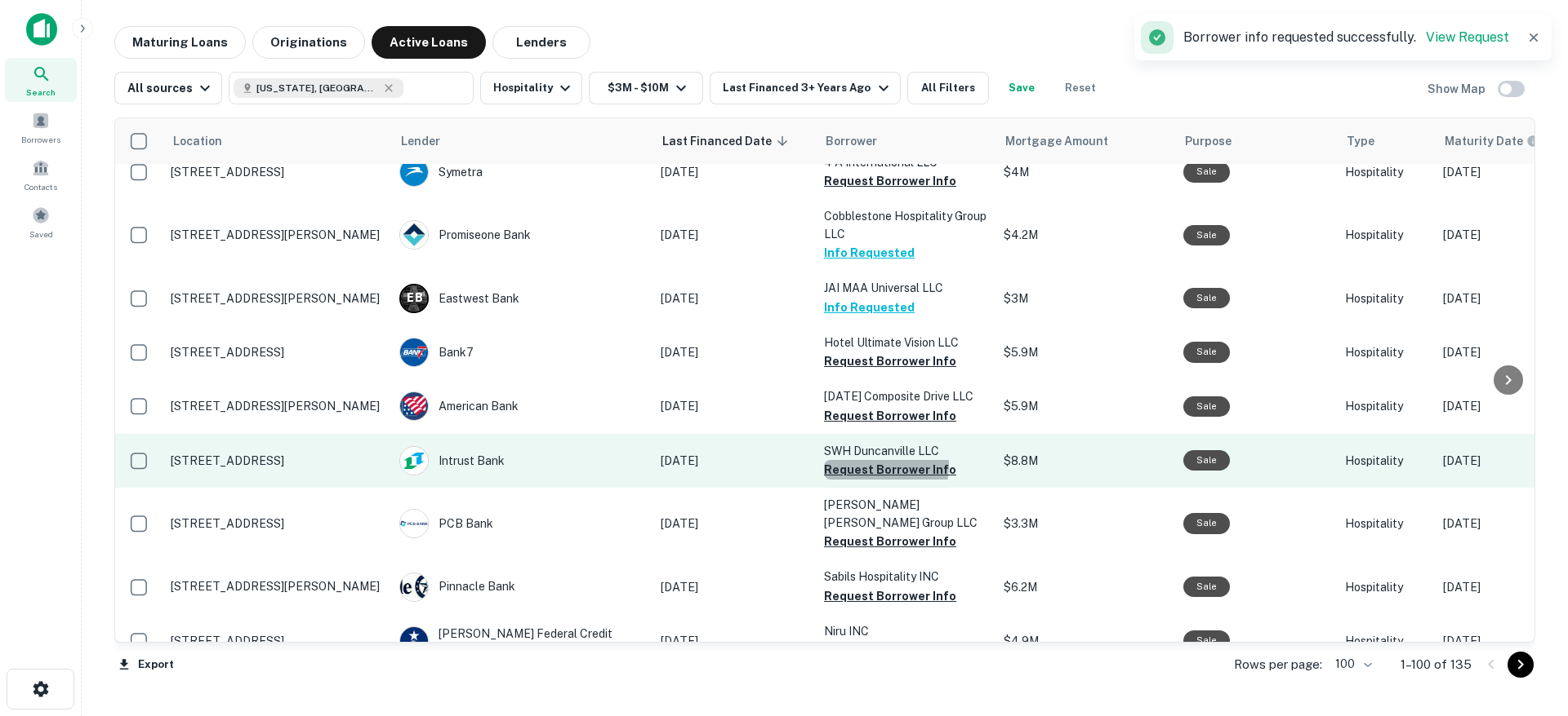
drag, startPoint x: 864, startPoint y: 326, endPoint x: 870, endPoint y: 338, distance: 13.4
click at [864, 460] on button "Request Borrower Info" at bounding box center [889, 470] width 132 height 19
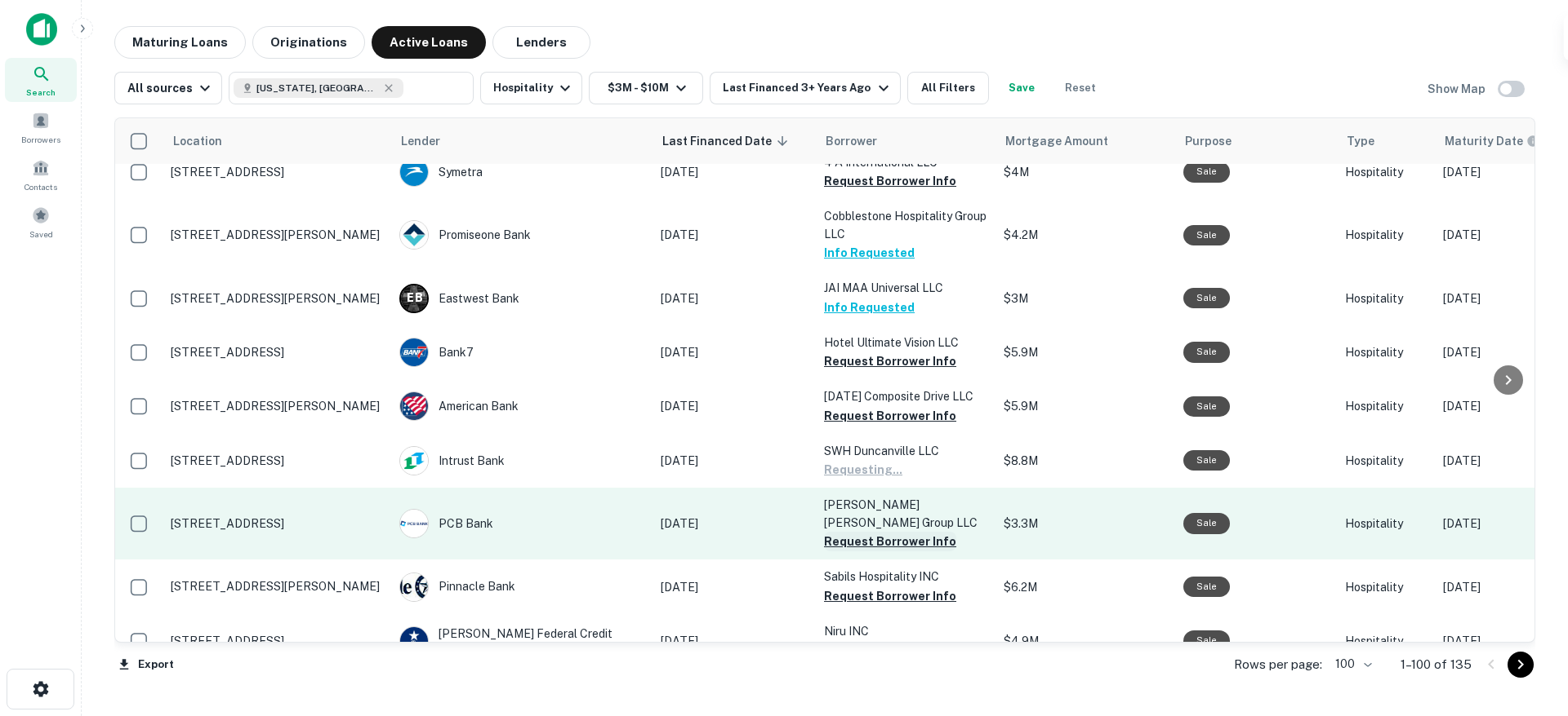
click at [863, 532] on button "Request Borrower Info" at bounding box center [889, 542] width 132 height 19
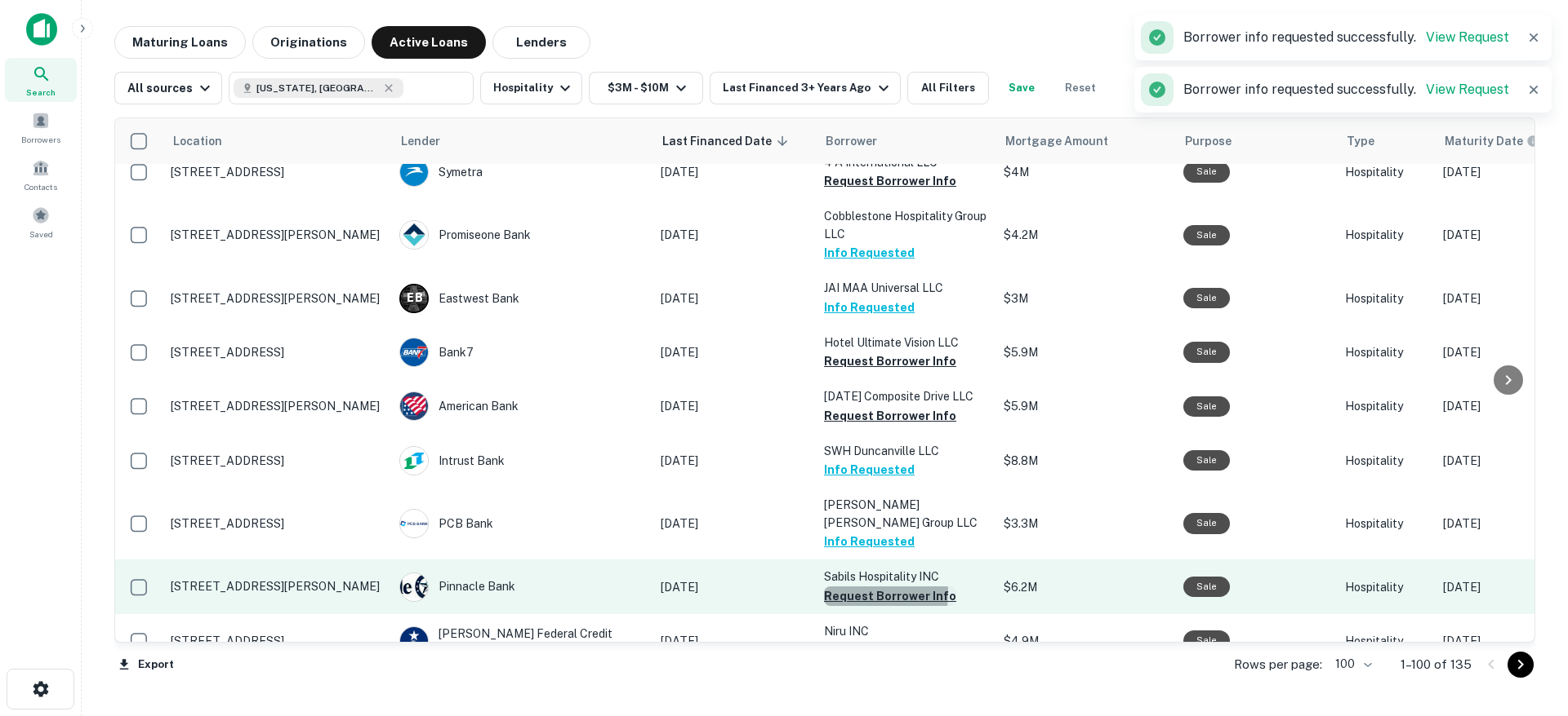
click at [864, 587] on button "Request Borrower Info" at bounding box center [889, 597] width 132 height 19
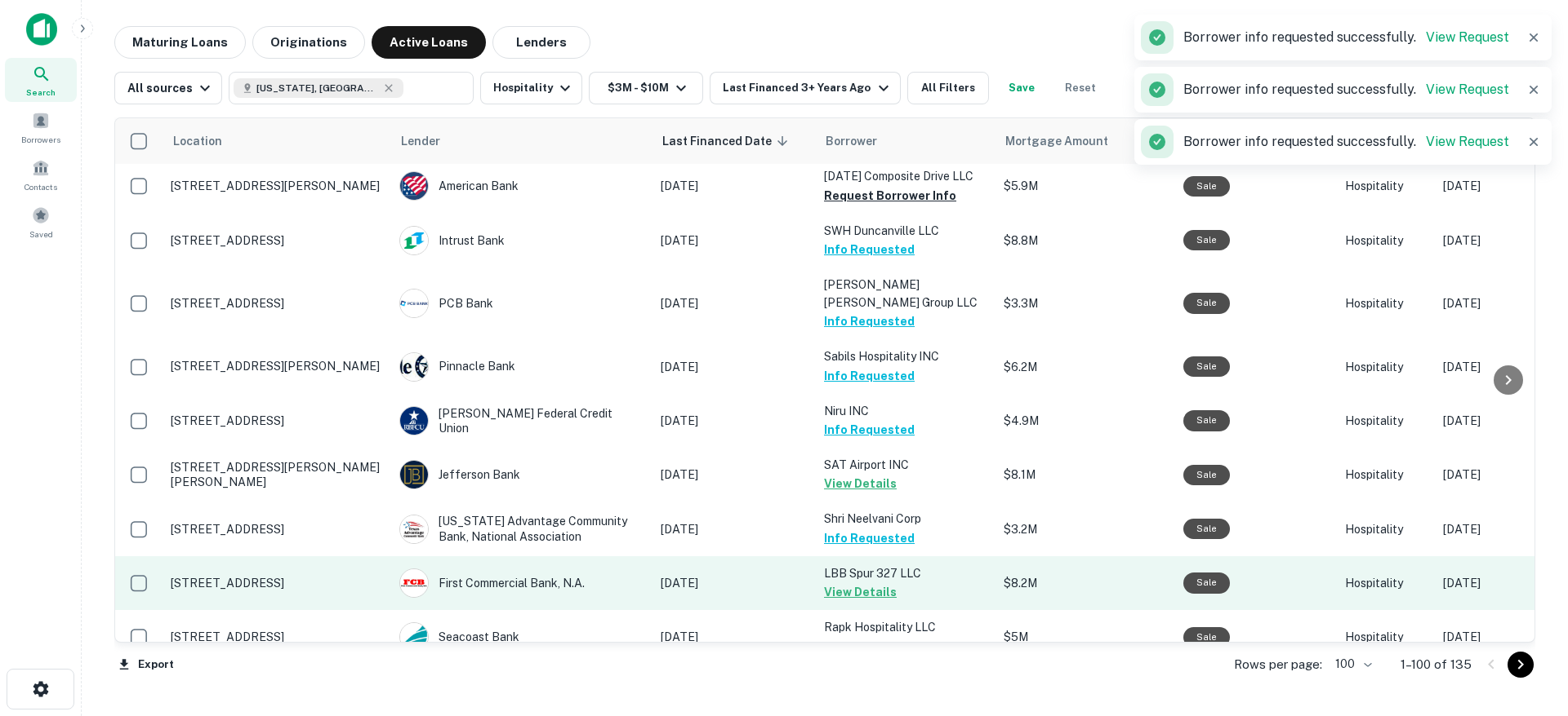
scroll to position [5147, 0]
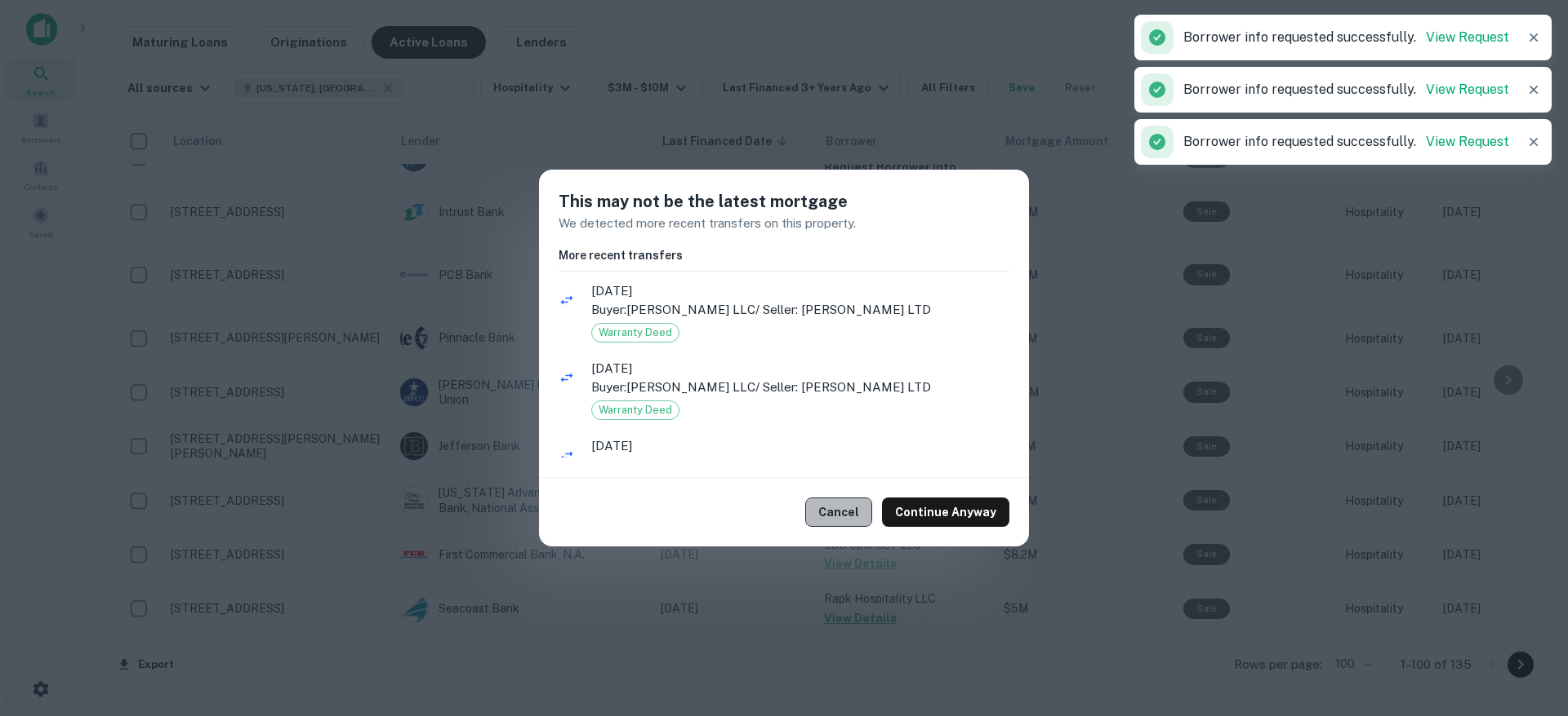
click at [849, 513] on button "Cancel" at bounding box center [838, 512] width 67 height 29
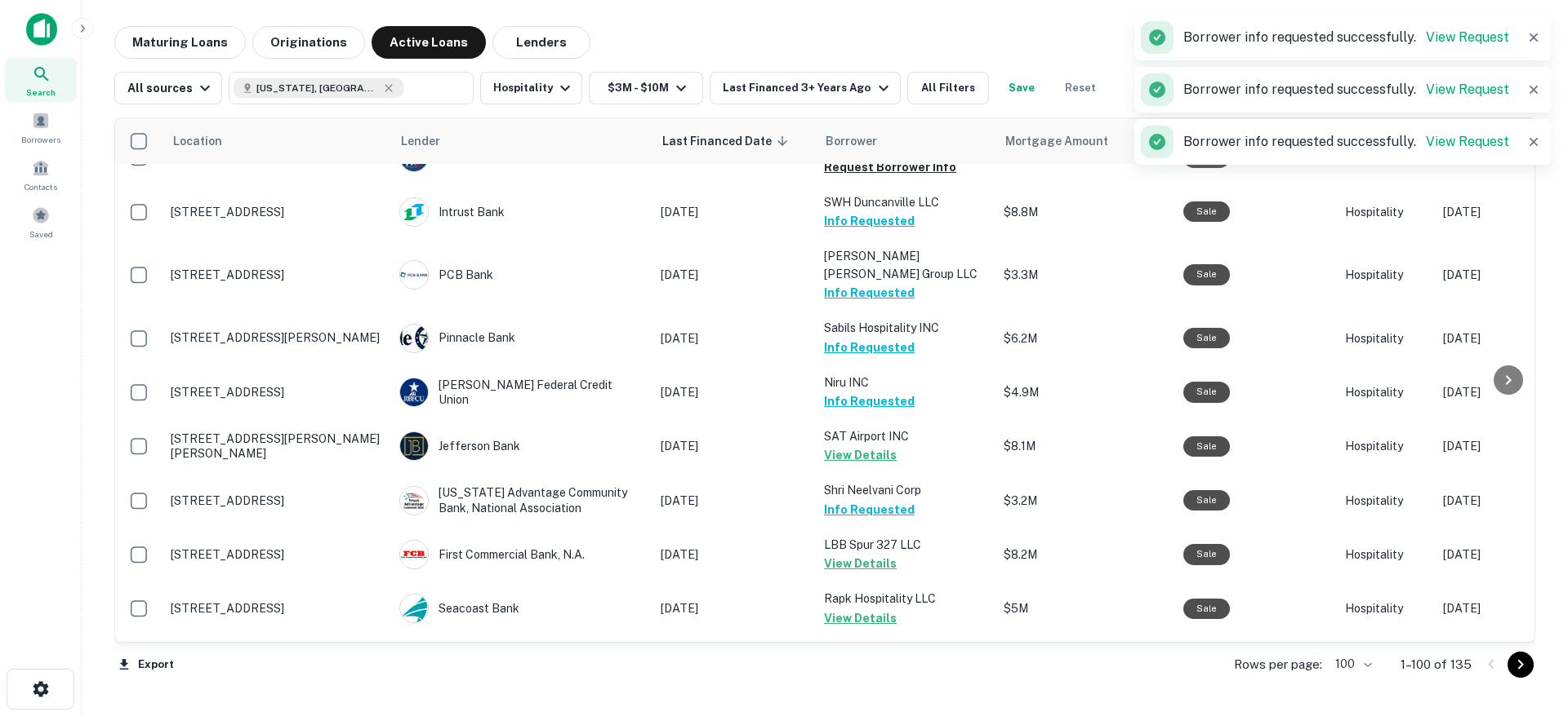
click at [1518, 668] on icon "Go to next page" at bounding box center [1520, 665] width 6 height 10
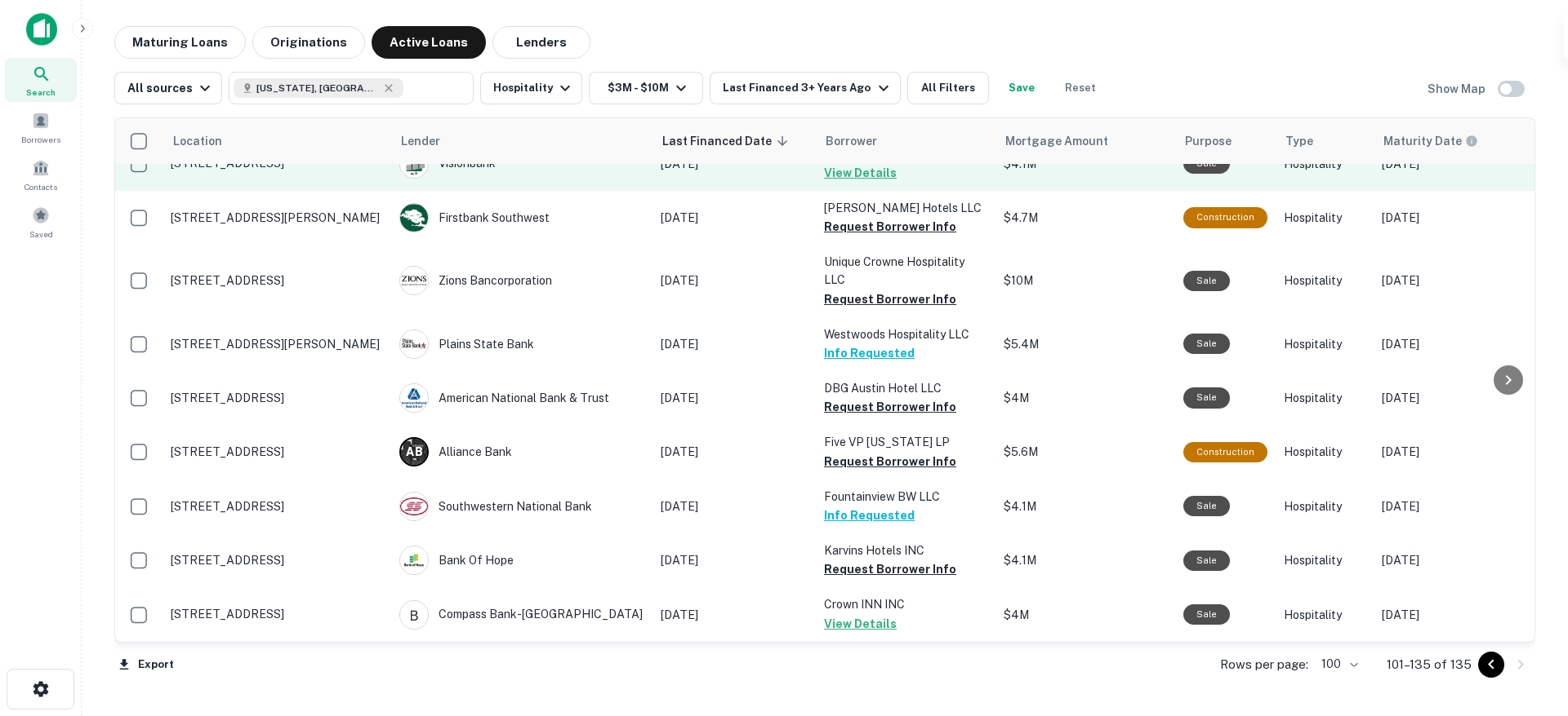
scroll to position [1511, 0]
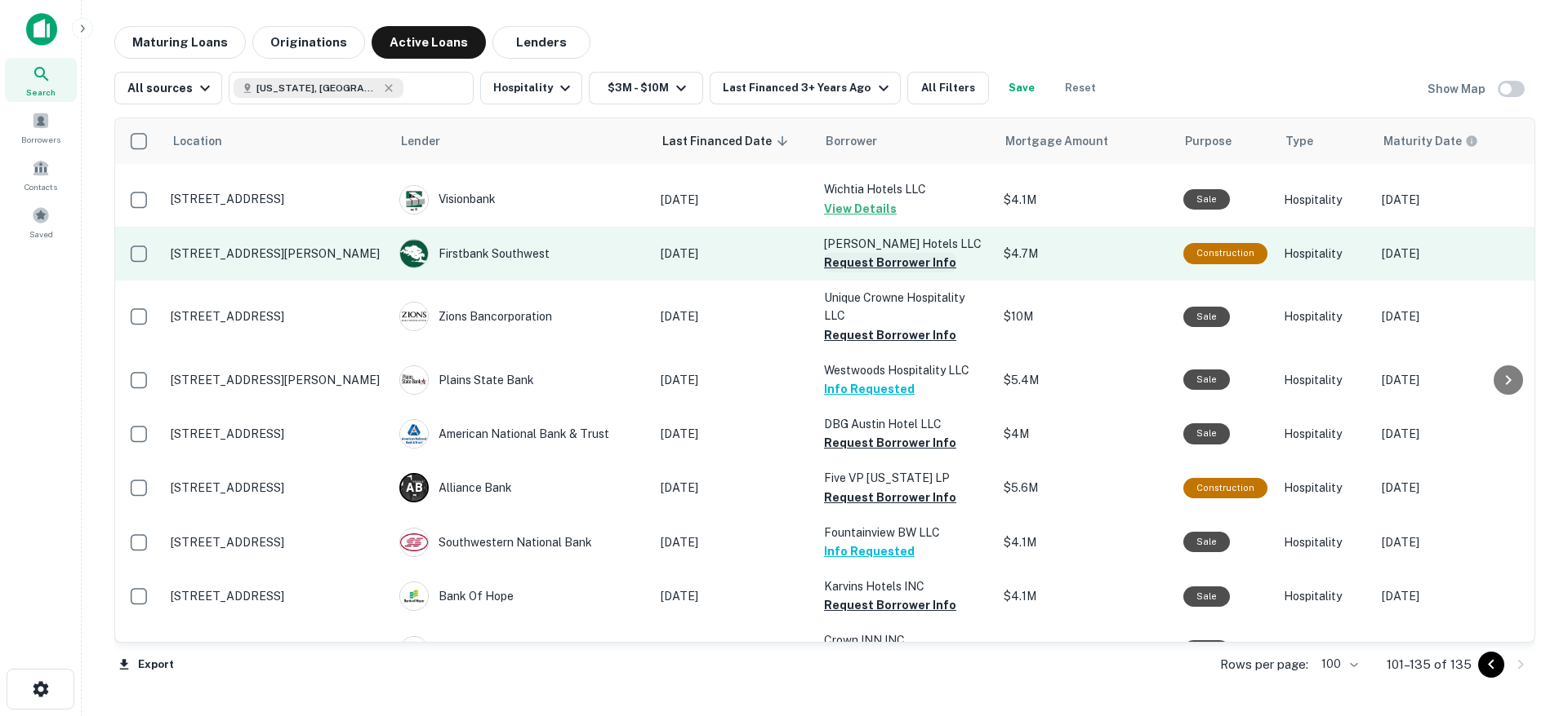
click at [867, 253] on button "Request Borrower Info" at bounding box center [889, 262] width 132 height 19
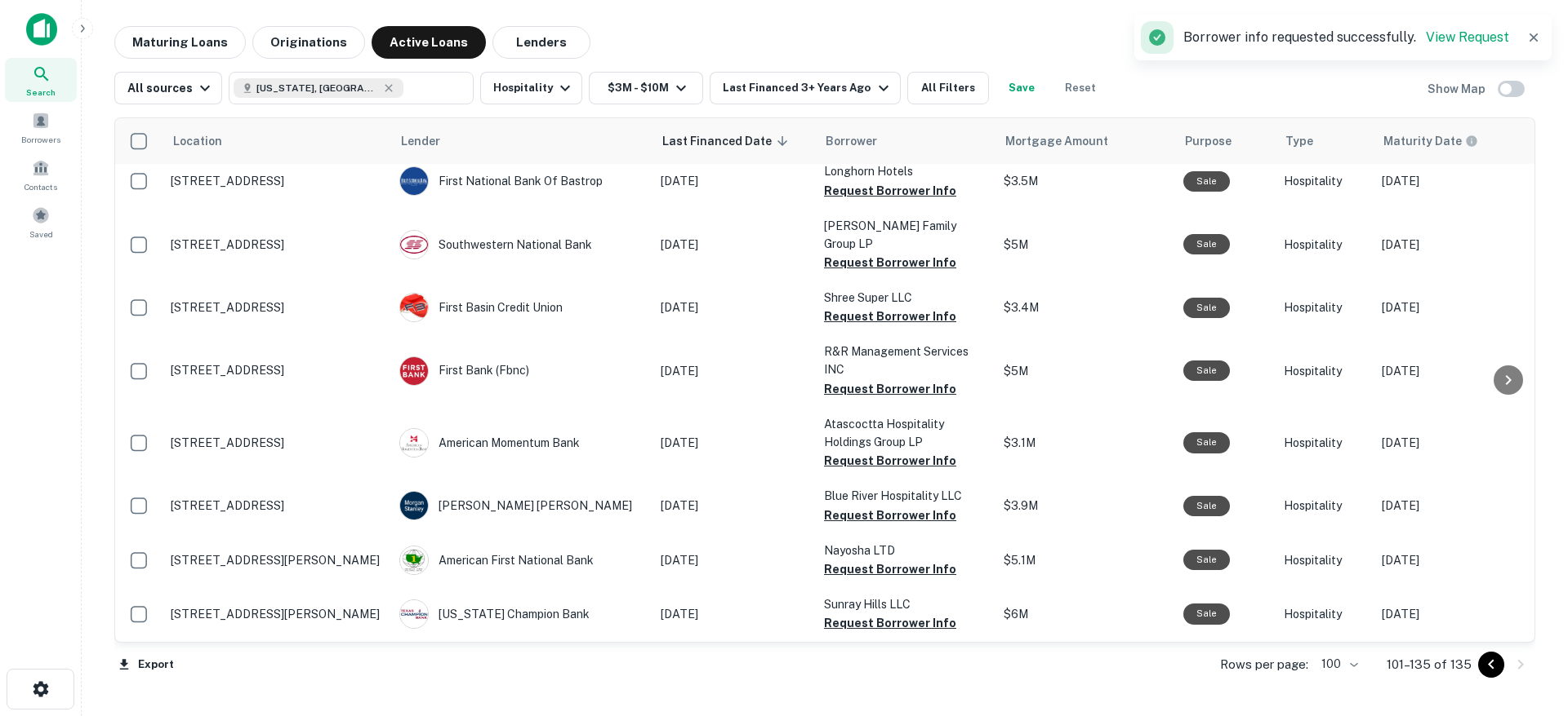
scroll to position [0, 0]
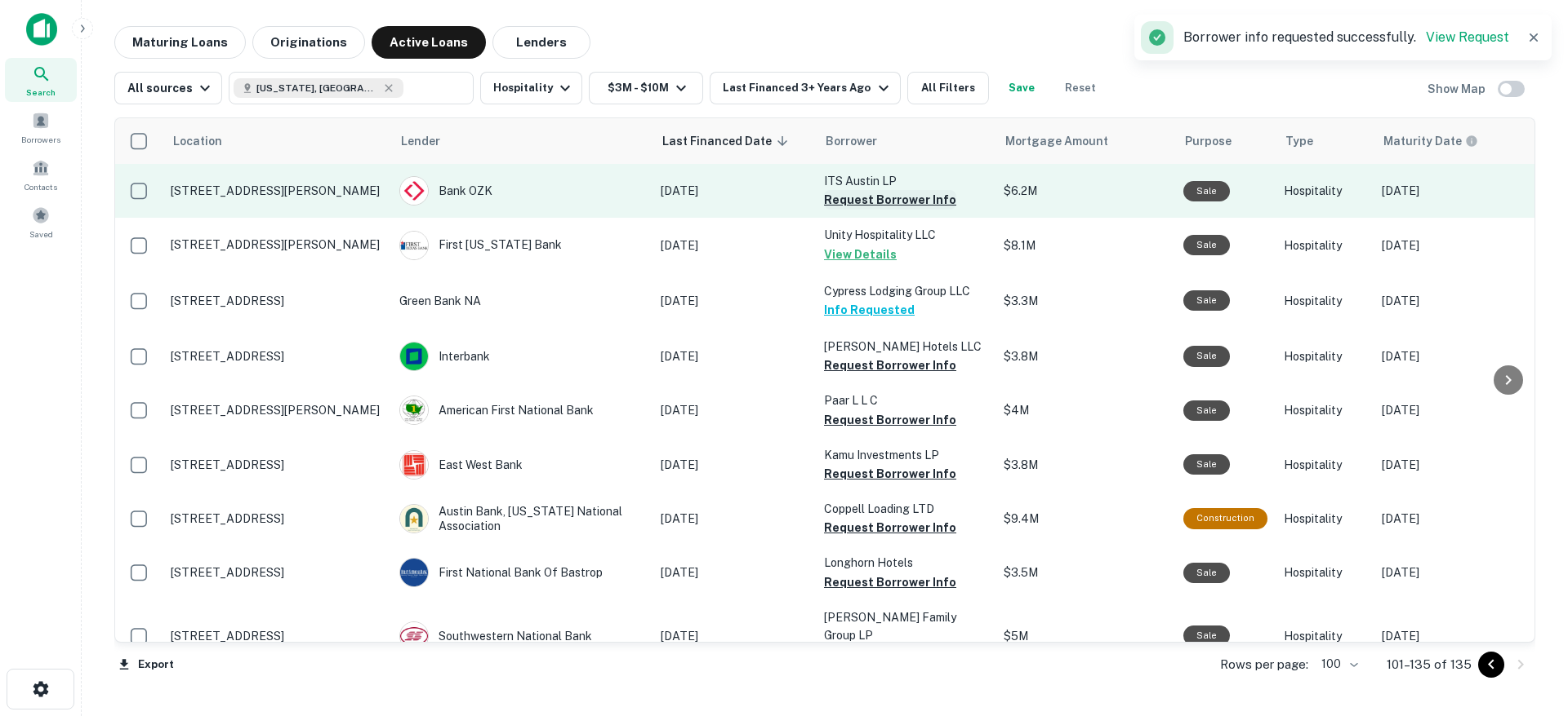
click at [880, 201] on button "Request Borrower Info" at bounding box center [889, 200] width 132 height 19
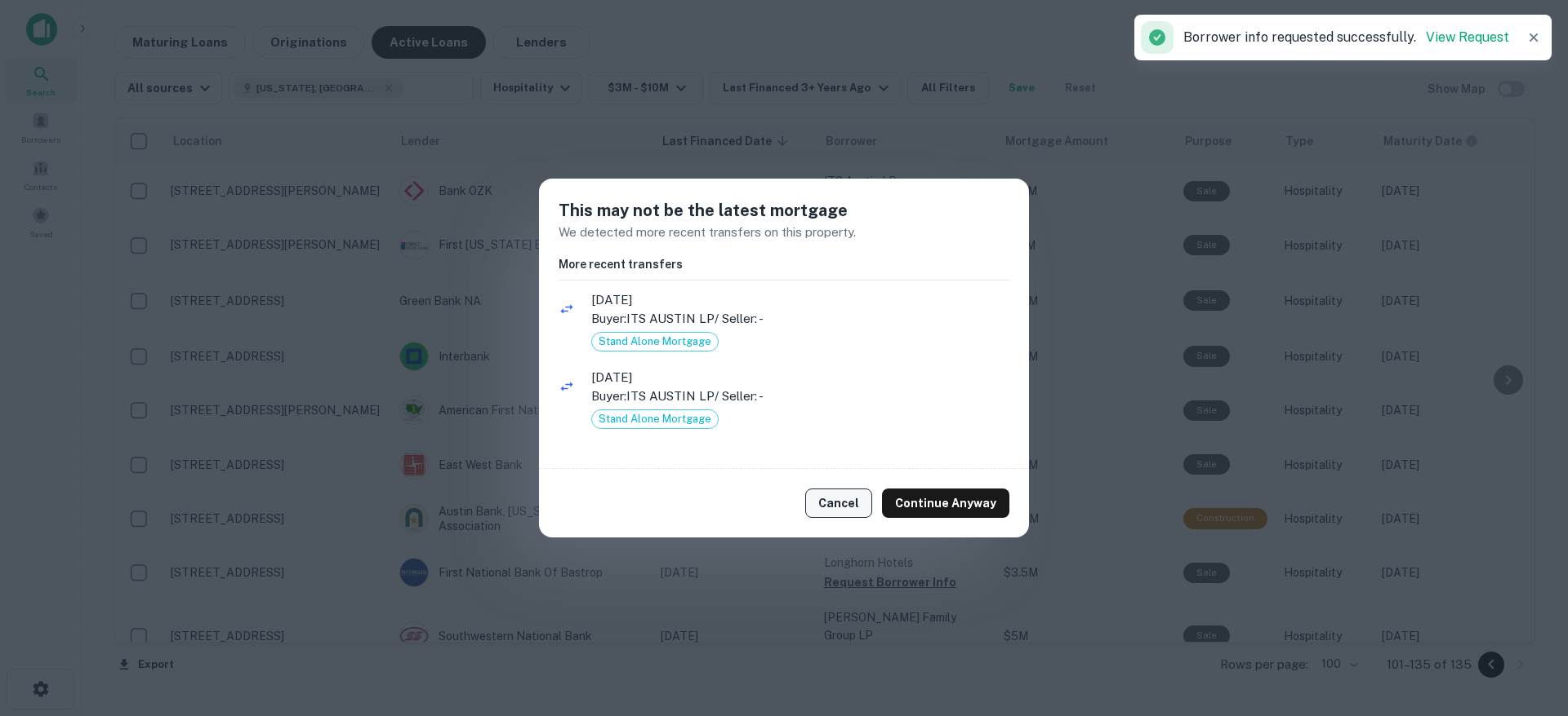
click at [854, 516] on button "Cancel" at bounding box center [838, 503] width 67 height 29
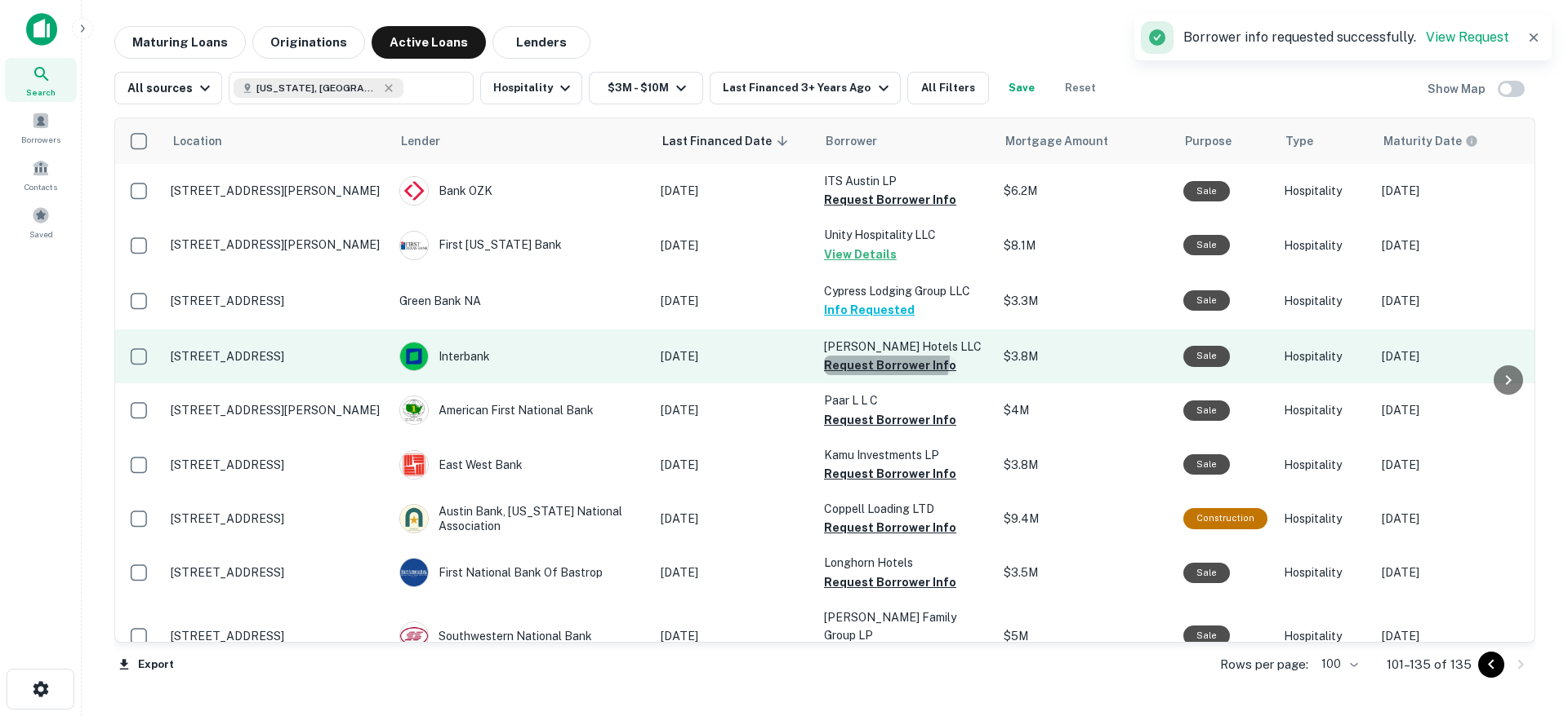
click at [872, 358] on button "Request Borrower Info" at bounding box center [889, 365] width 132 height 19
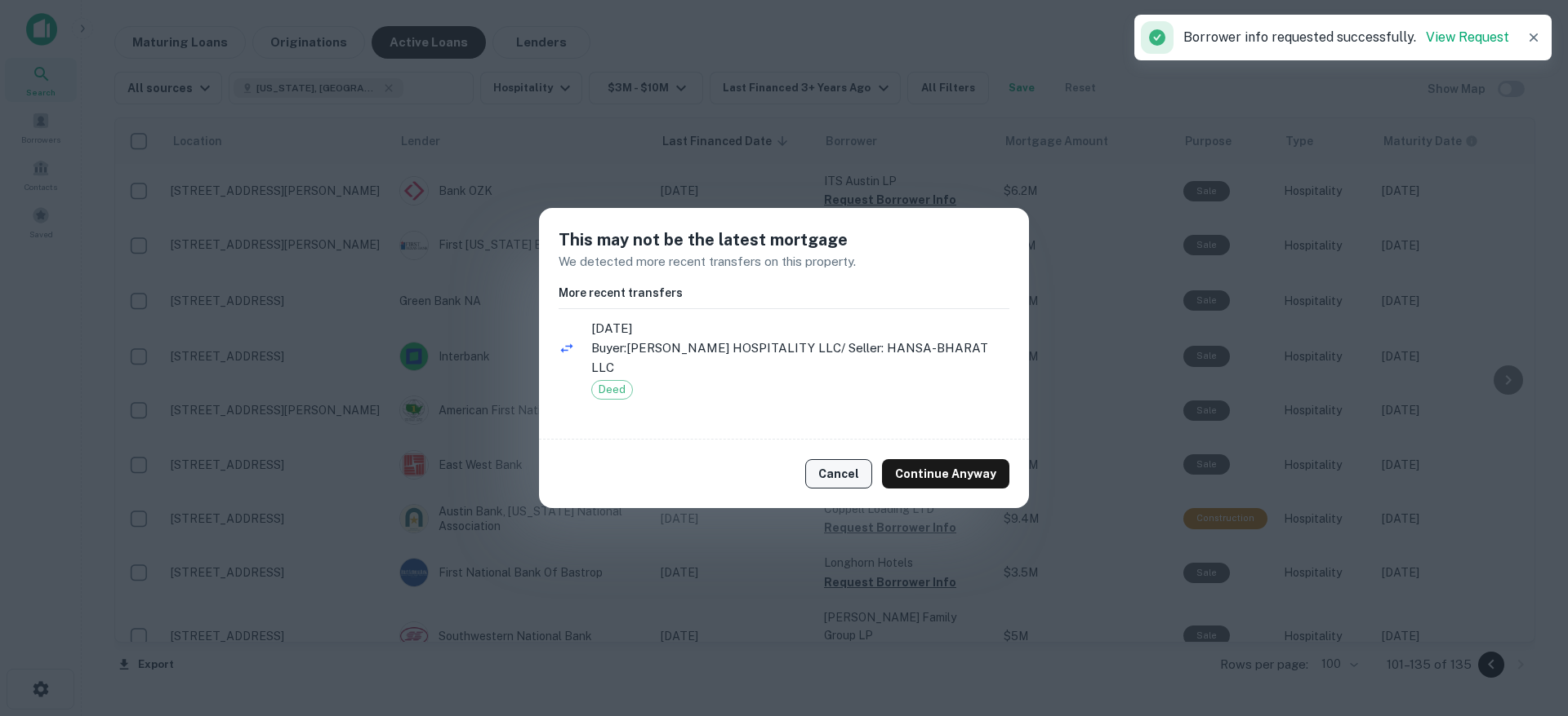
click at [855, 468] on button "Cancel" at bounding box center [838, 474] width 67 height 29
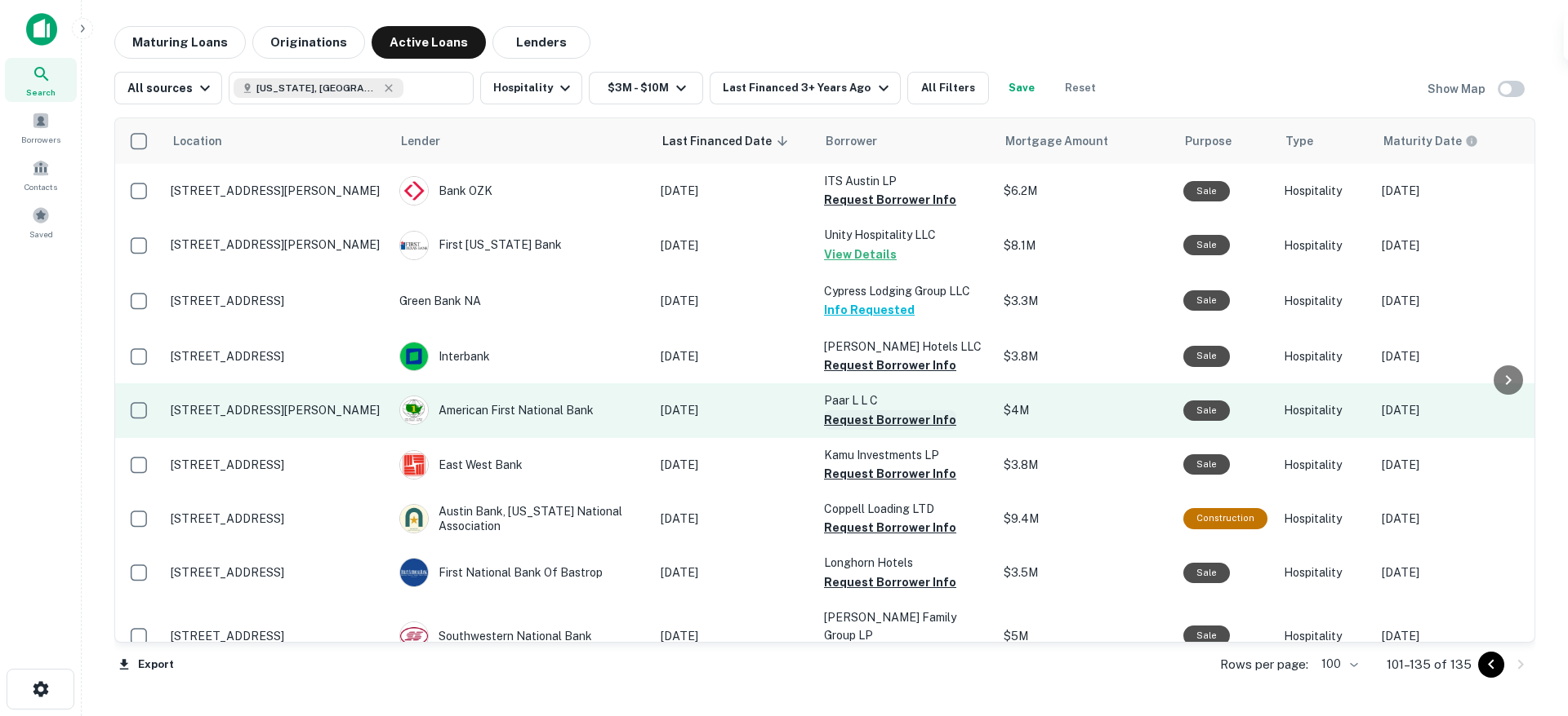
click at [877, 426] on button "Request Borrower Info" at bounding box center [889, 420] width 132 height 19
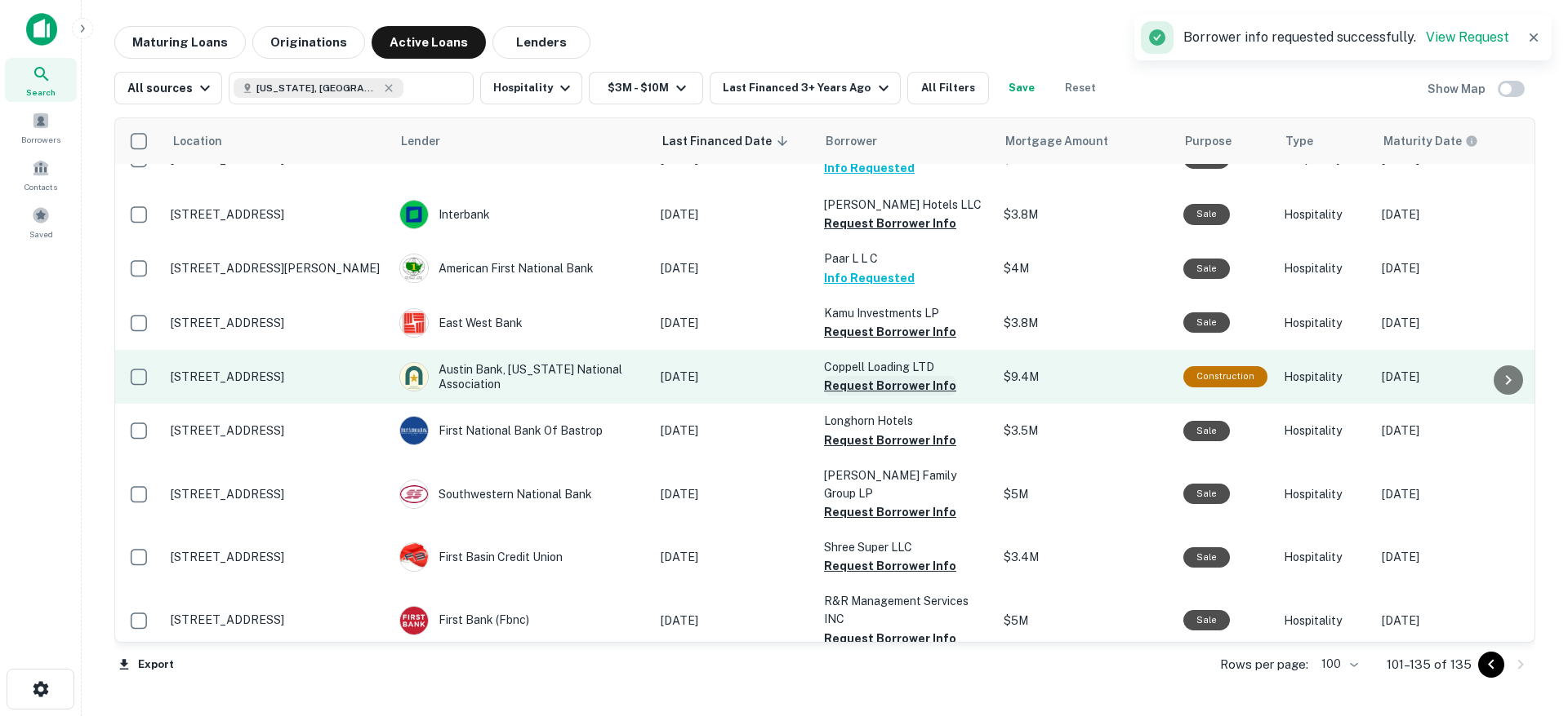
scroll to position [157, 0]
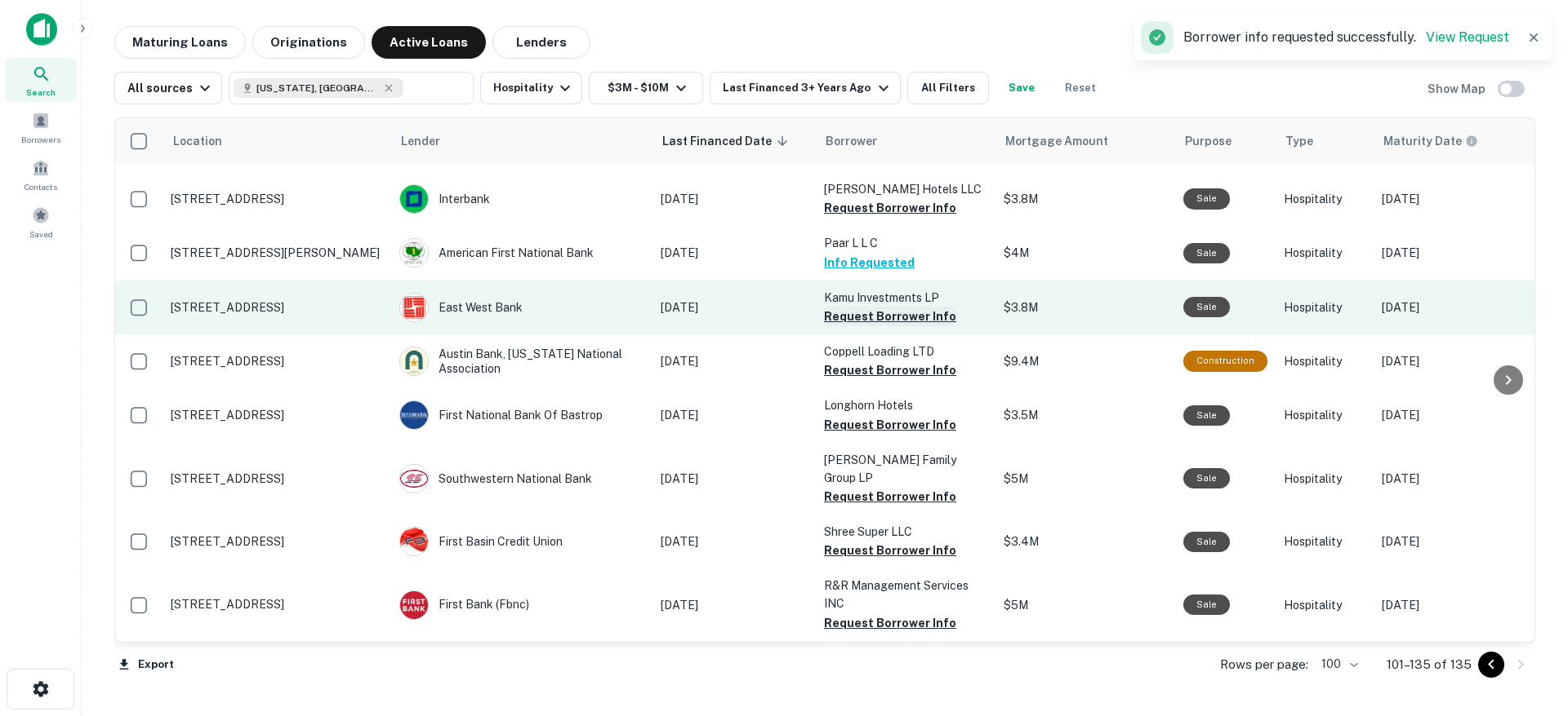
click at [876, 312] on button "Request Borrower Info" at bounding box center [889, 317] width 132 height 19
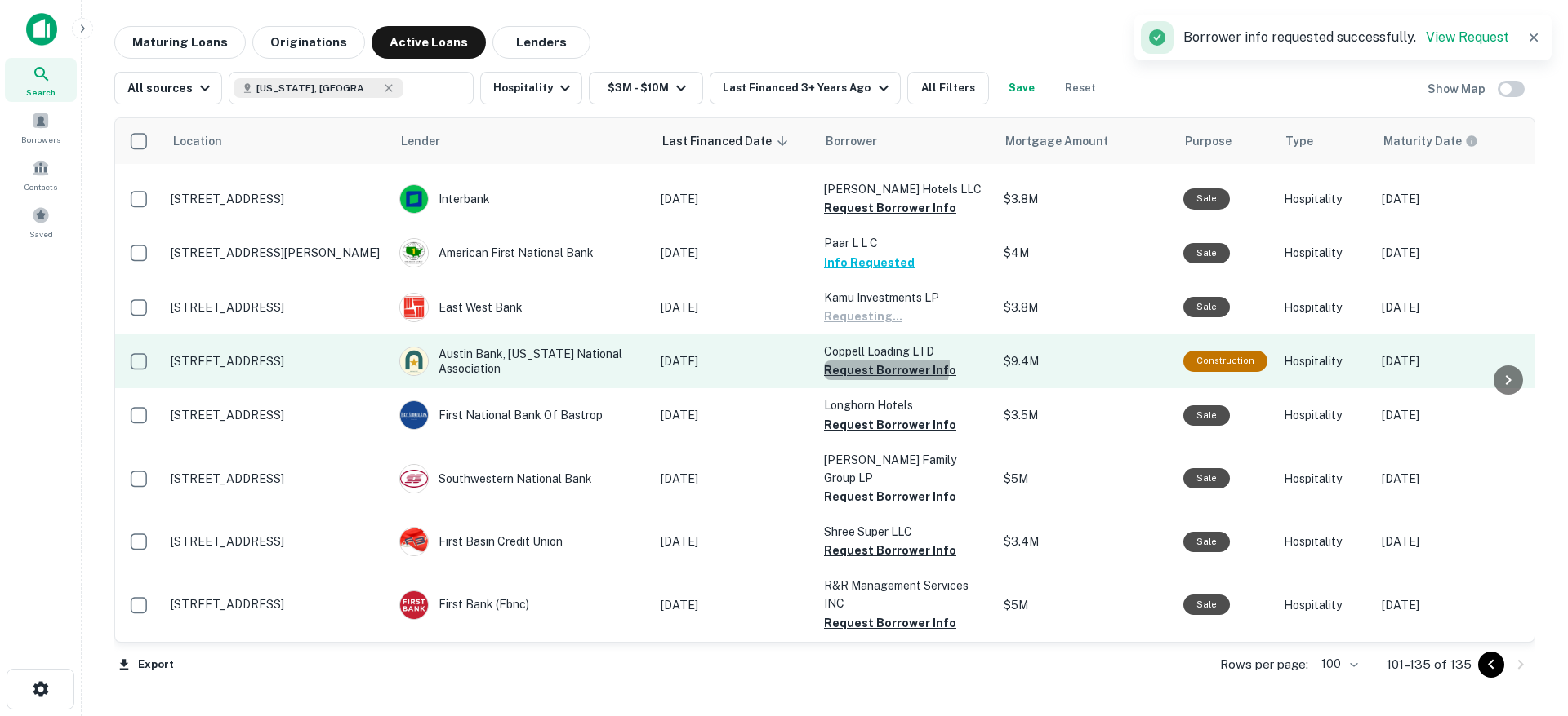
click at [878, 364] on button "Request Borrower Info" at bounding box center [889, 370] width 132 height 19
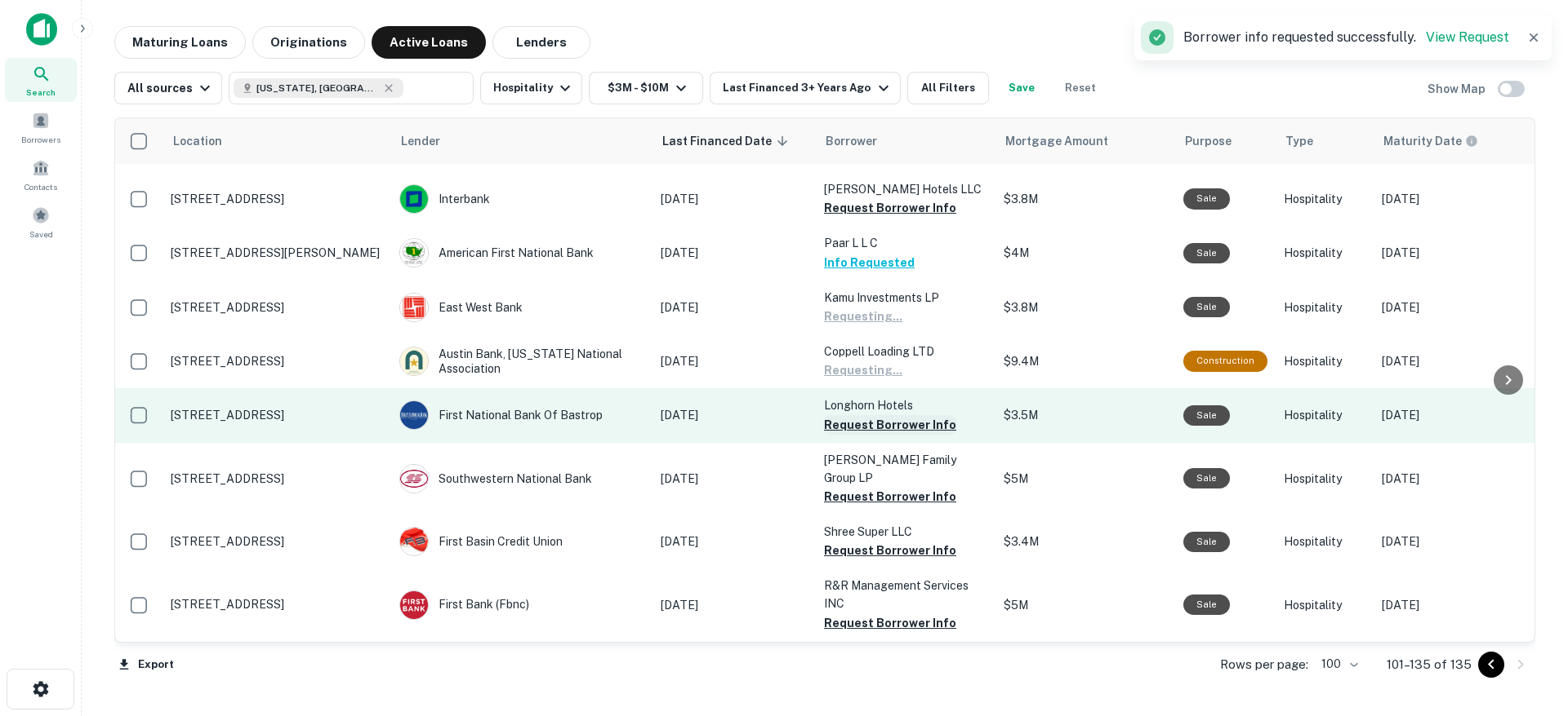
click at [885, 426] on button "Request Borrower Info" at bounding box center [889, 425] width 132 height 19
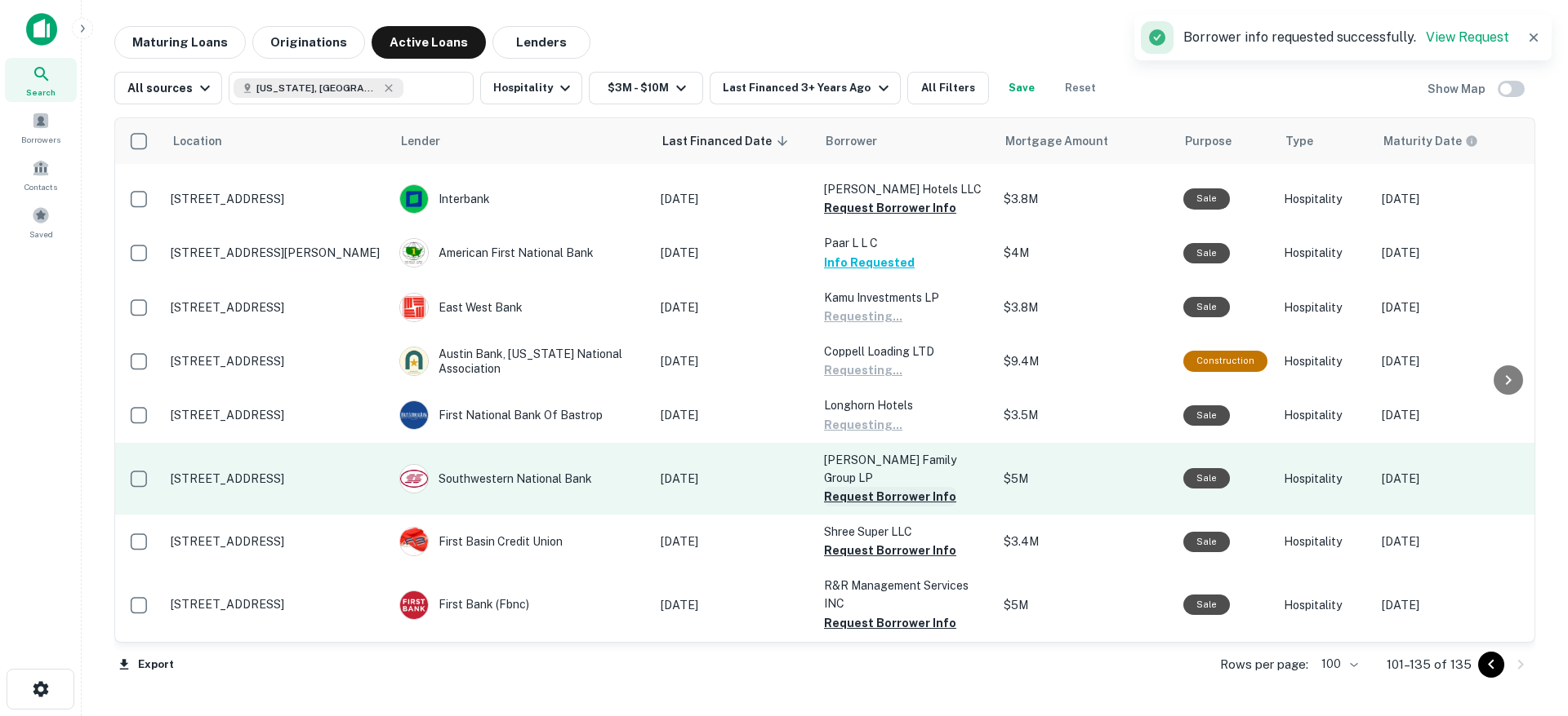
click at [883, 487] on button "Request Borrower Info" at bounding box center [889, 496] width 132 height 19
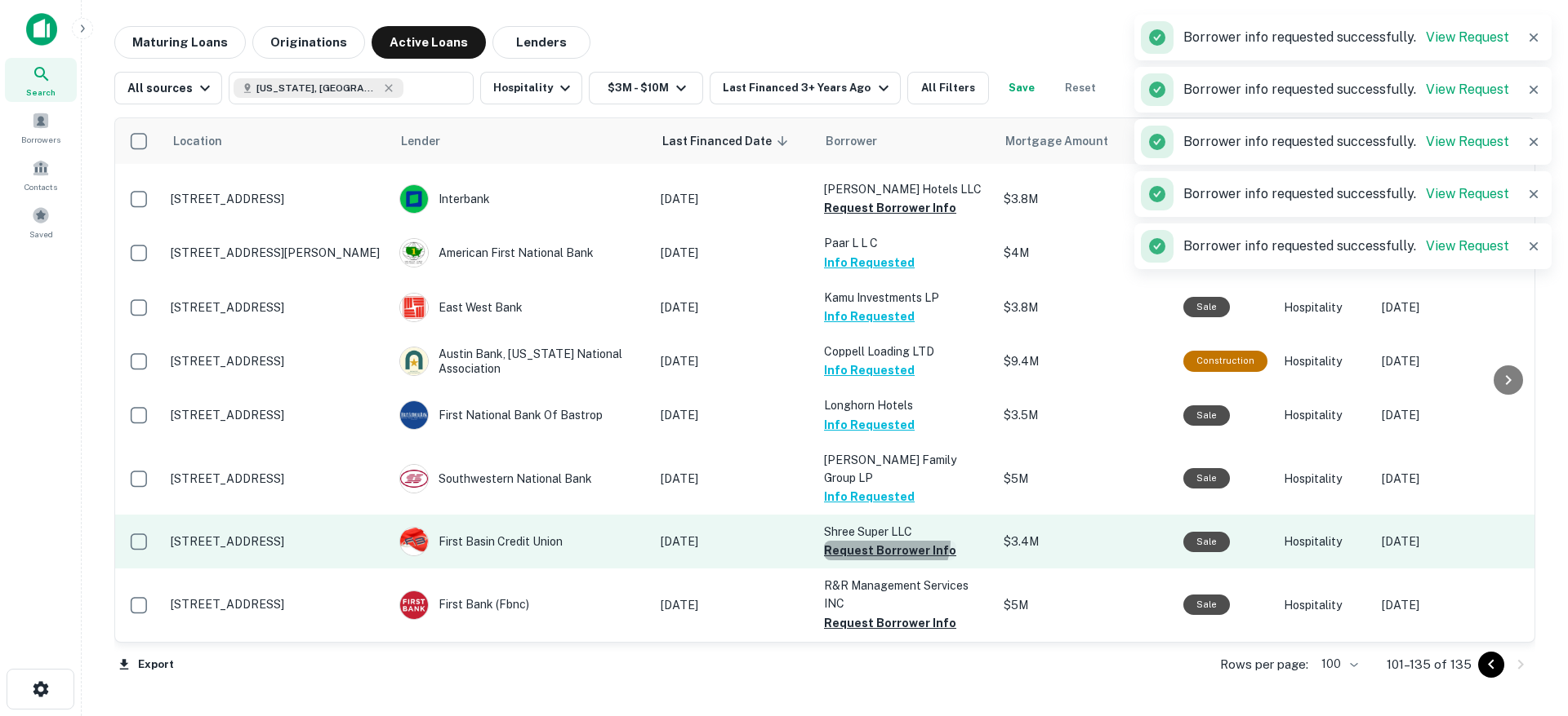
click at [884, 541] on button "Request Borrower Info" at bounding box center [889, 551] width 132 height 19
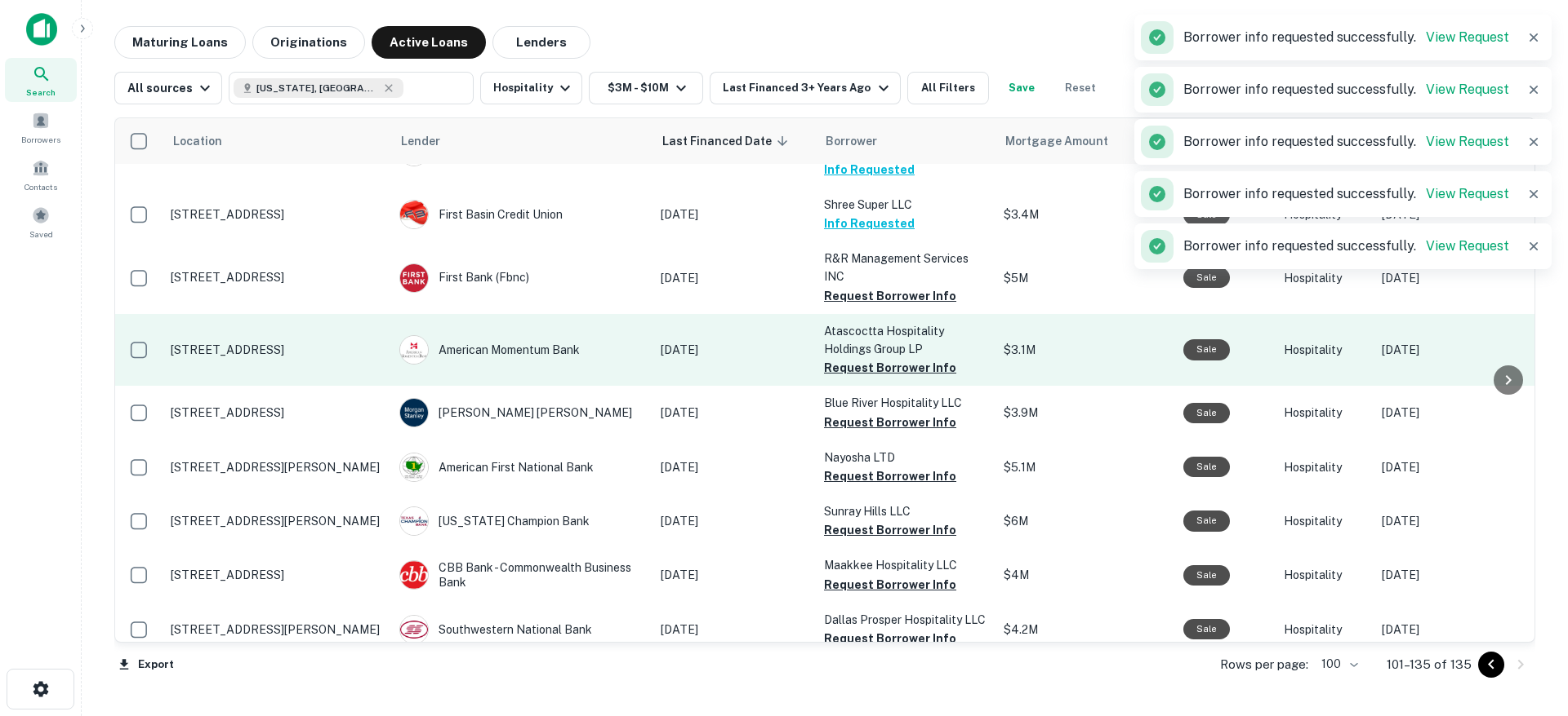
scroll to position [482, 0]
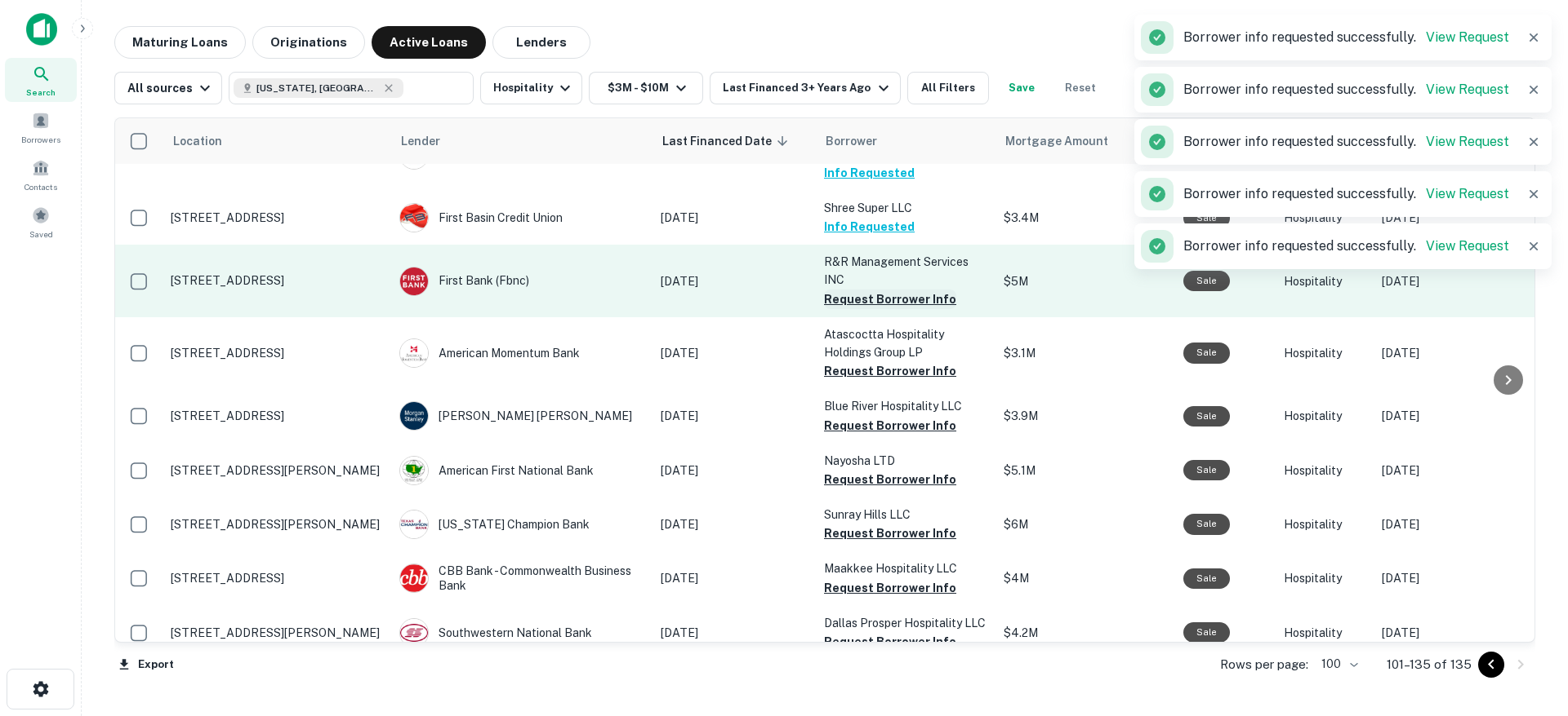
click at [907, 290] on button "Request Borrower Info" at bounding box center [889, 299] width 132 height 19
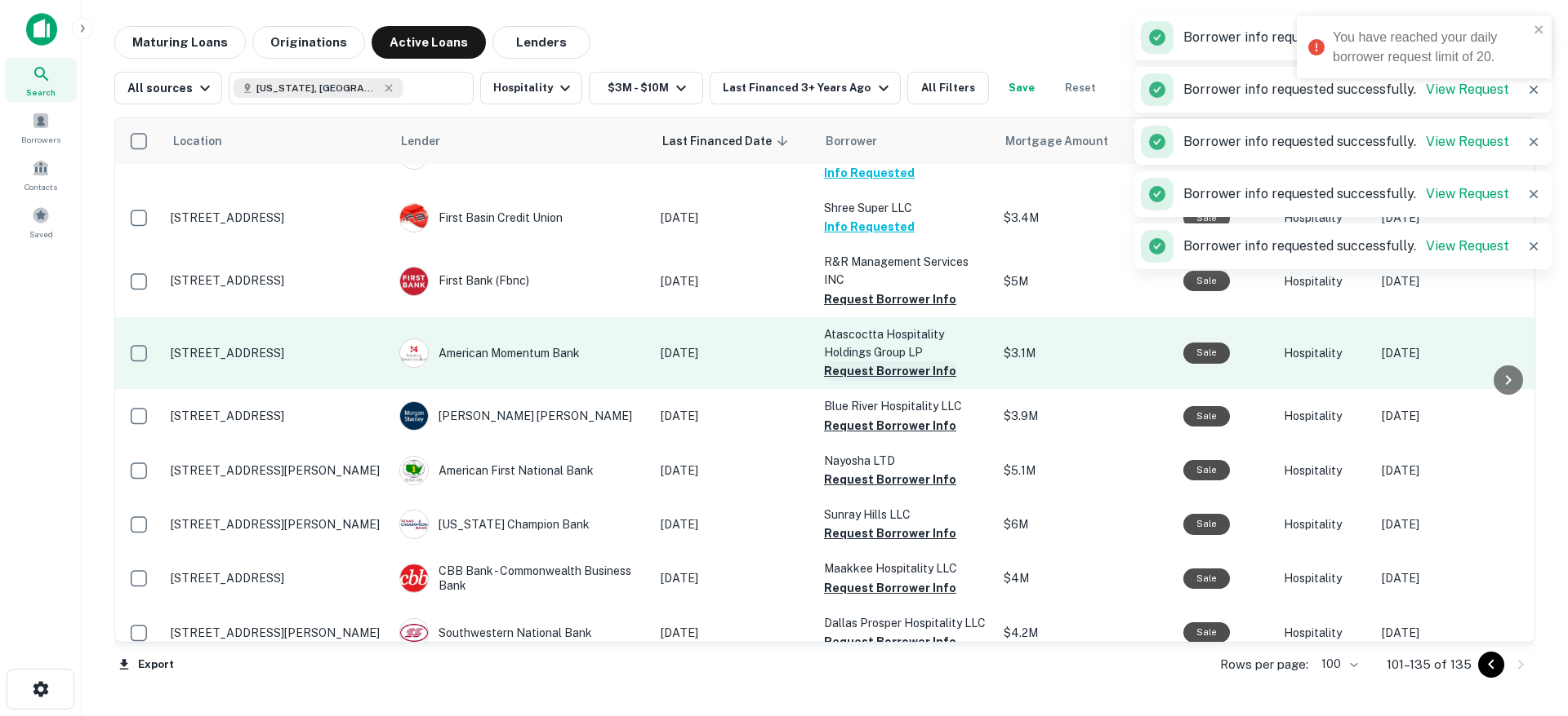
click at [900, 361] on button "Request Borrower Info" at bounding box center [889, 371] width 132 height 19
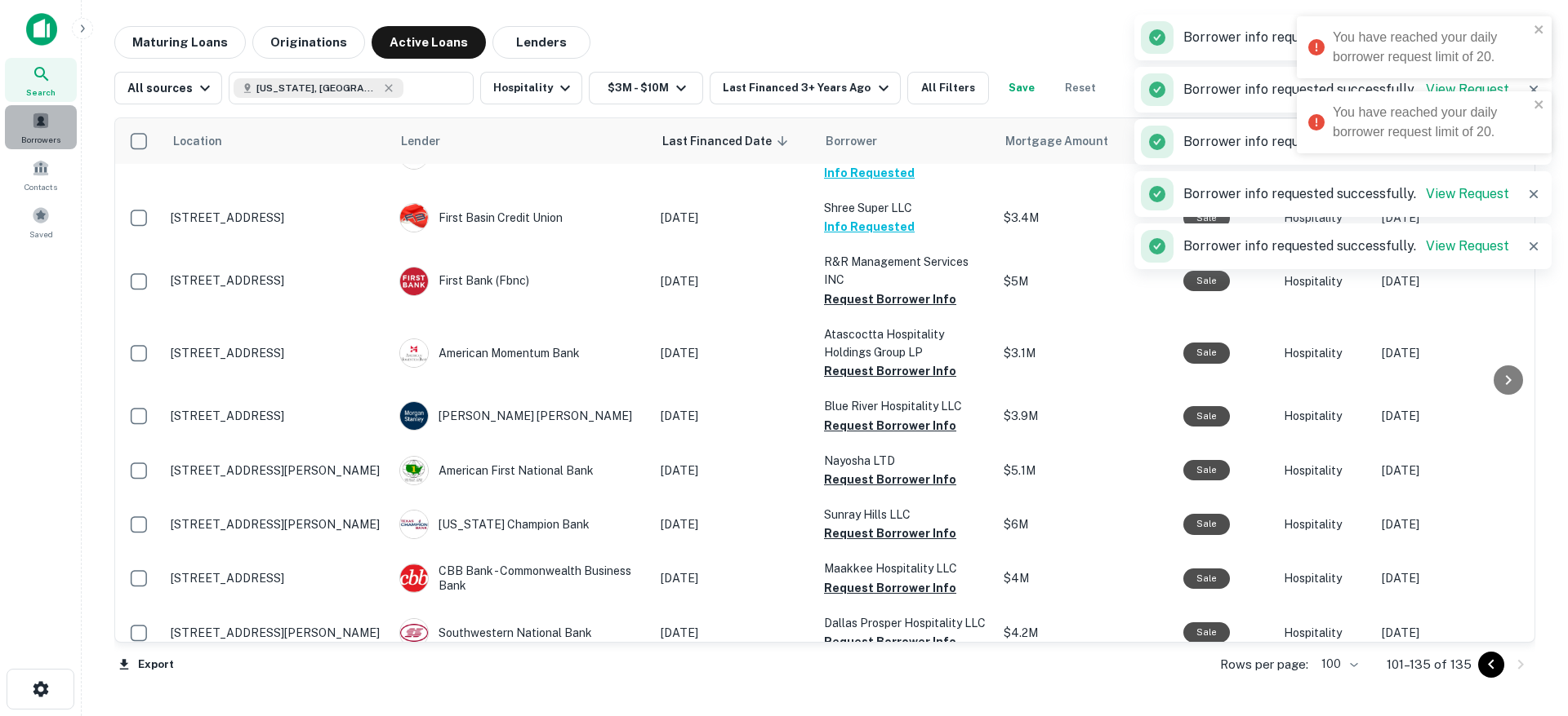
click at [47, 133] on span "Borrowers" at bounding box center [41, 139] width 39 height 13
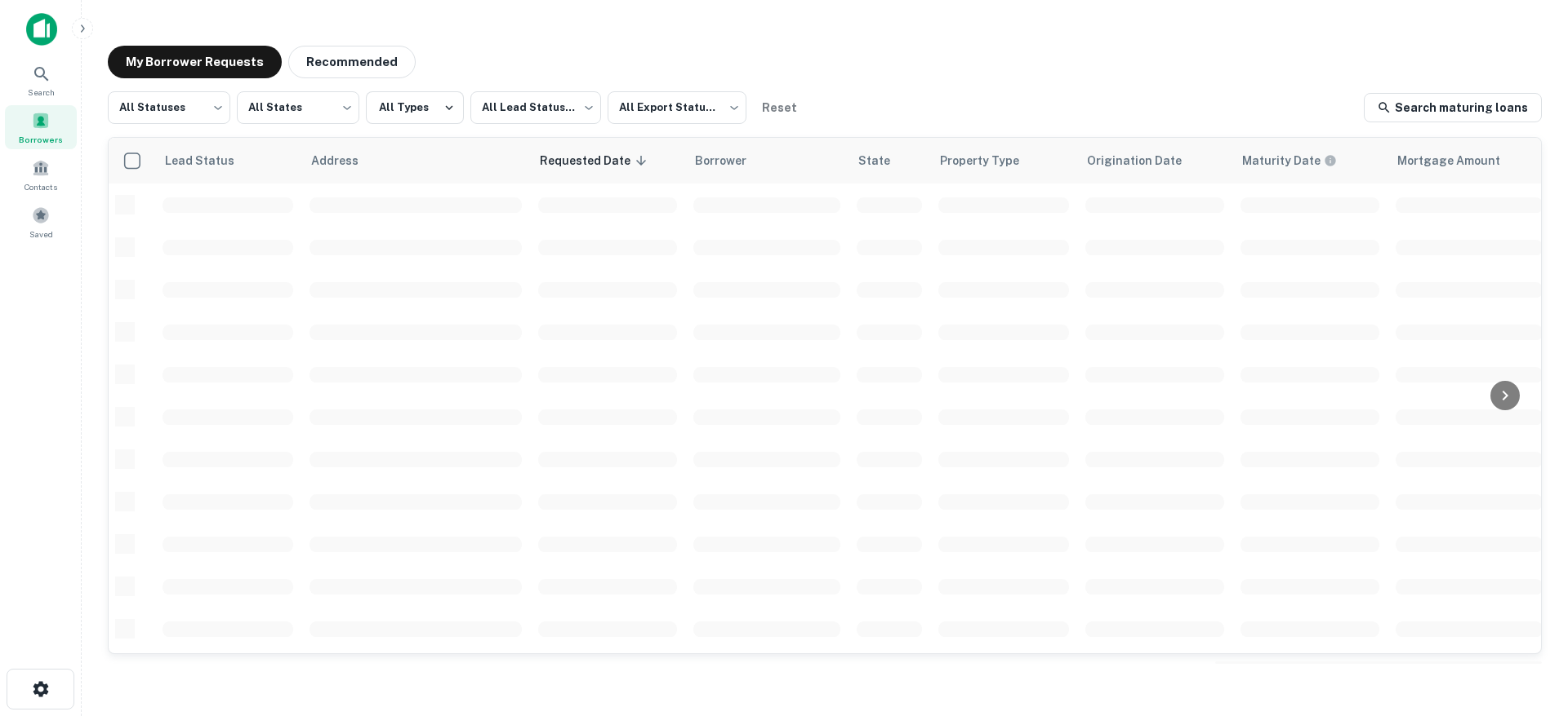
scroll to position [1, 0]
